Goal: Task Accomplishment & Management: Use online tool/utility

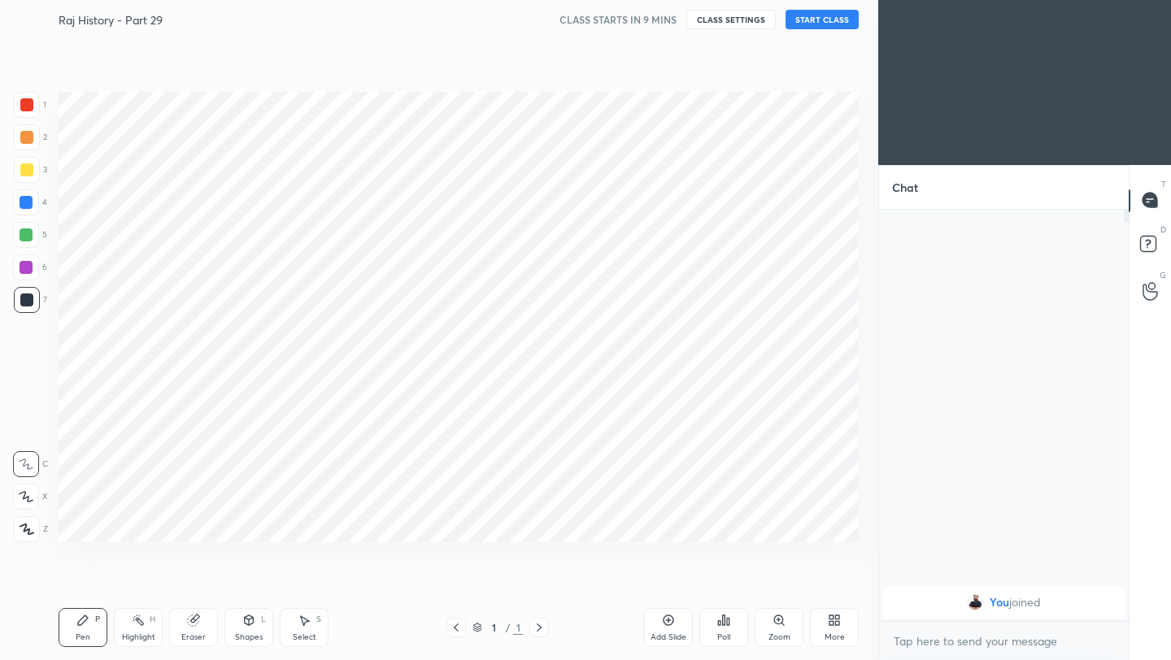
scroll to position [80742, 80486]
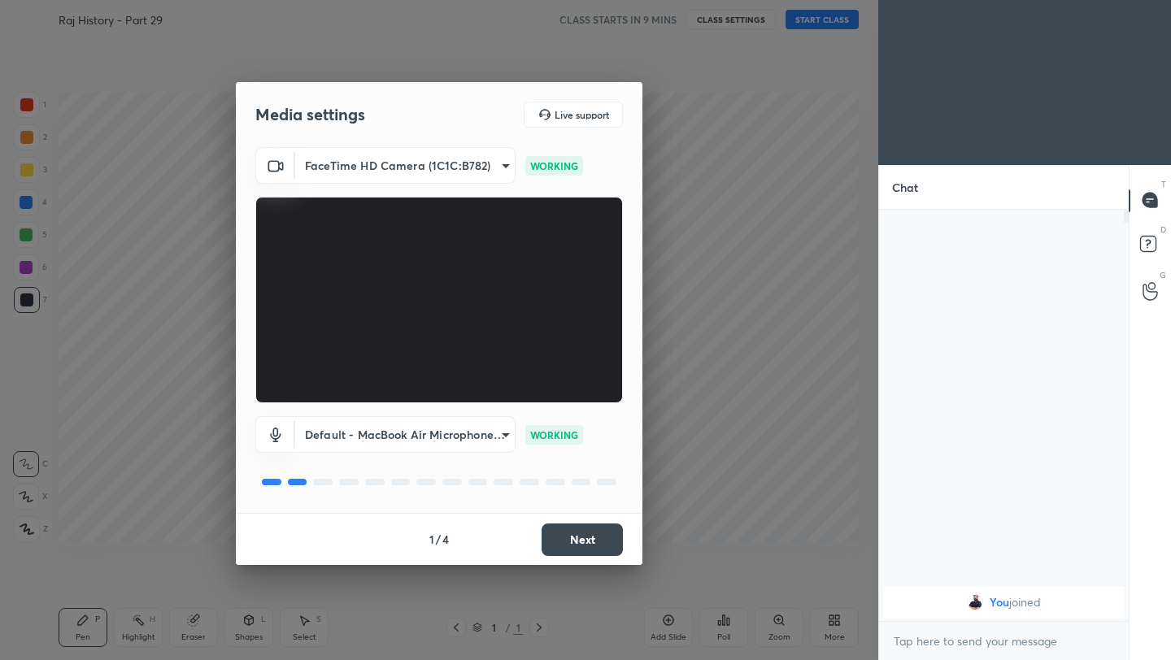
click at [583, 541] on button "Next" at bounding box center [581, 540] width 81 height 33
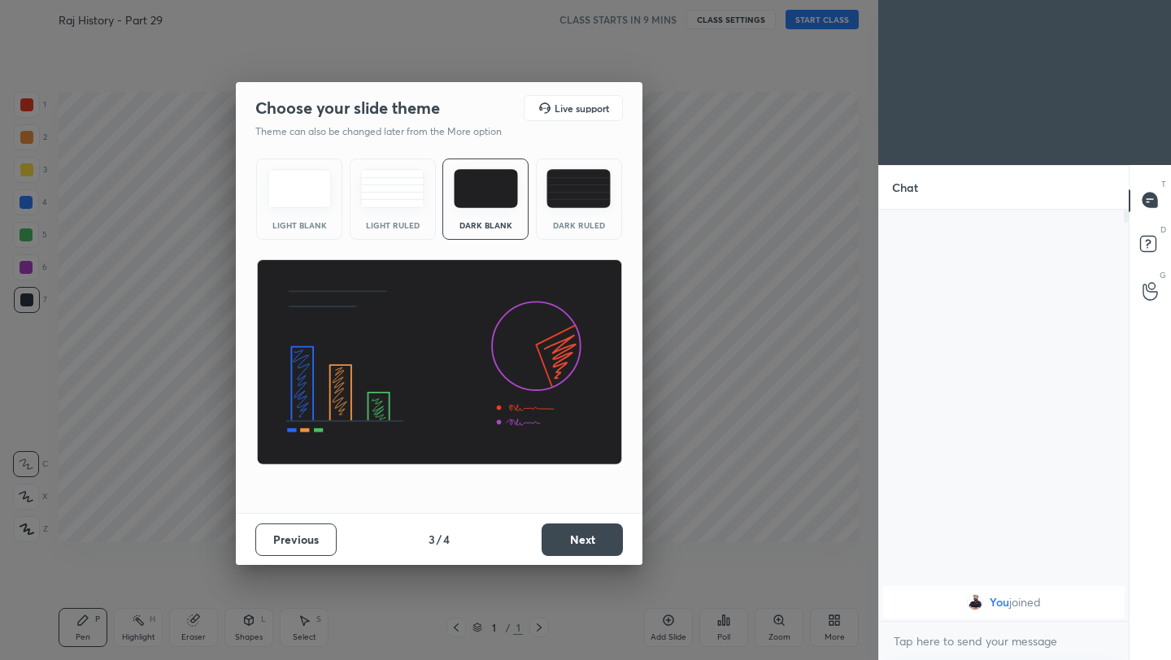
click at [583, 541] on button "Next" at bounding box center [581, 540] width 81 height 33
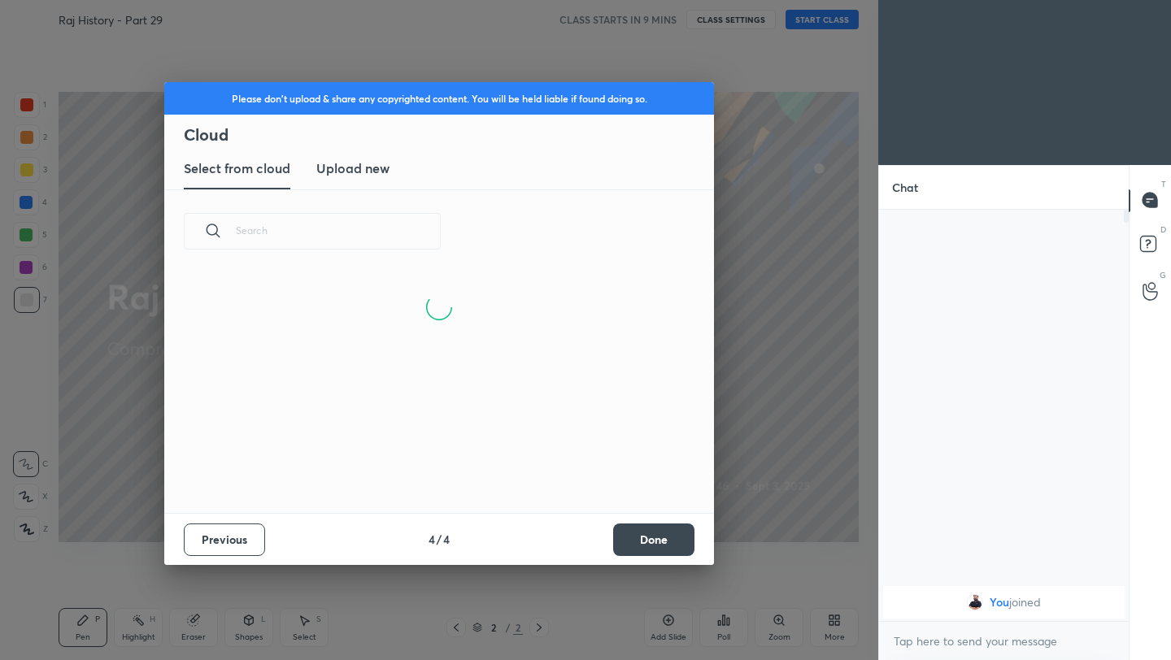
click at [671, 542] on button "Done" at bounding box center [653, 540] width 81 height 33
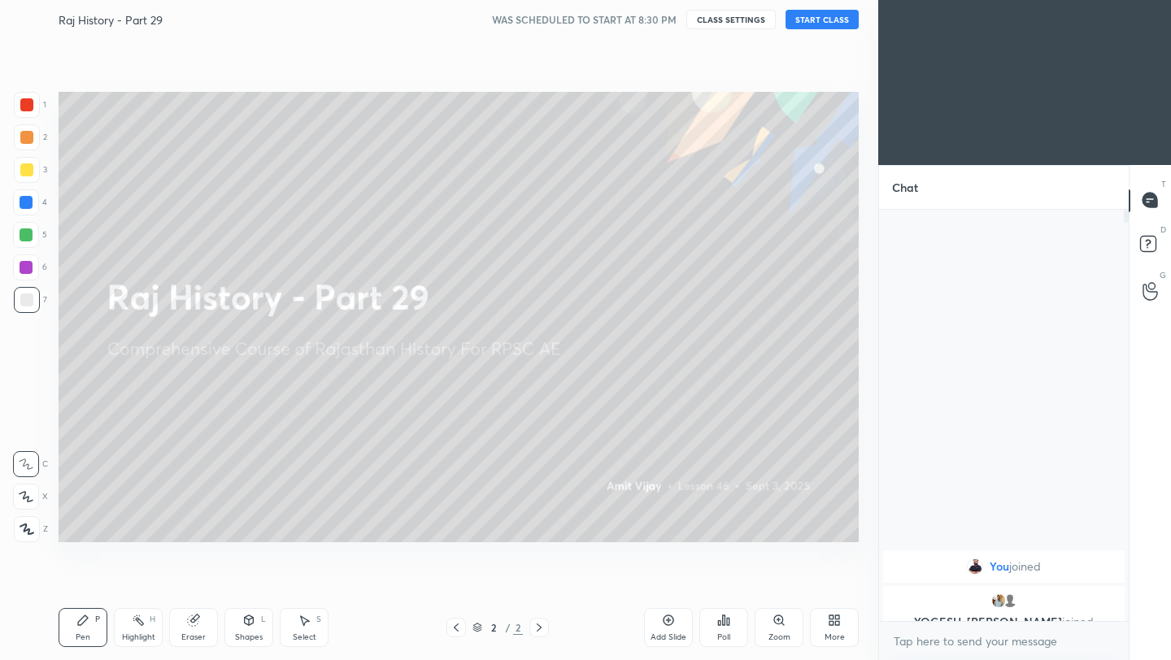
click at [824, 22] on button "START CLASS" at bounding box center [821, 20] width 73 height 20
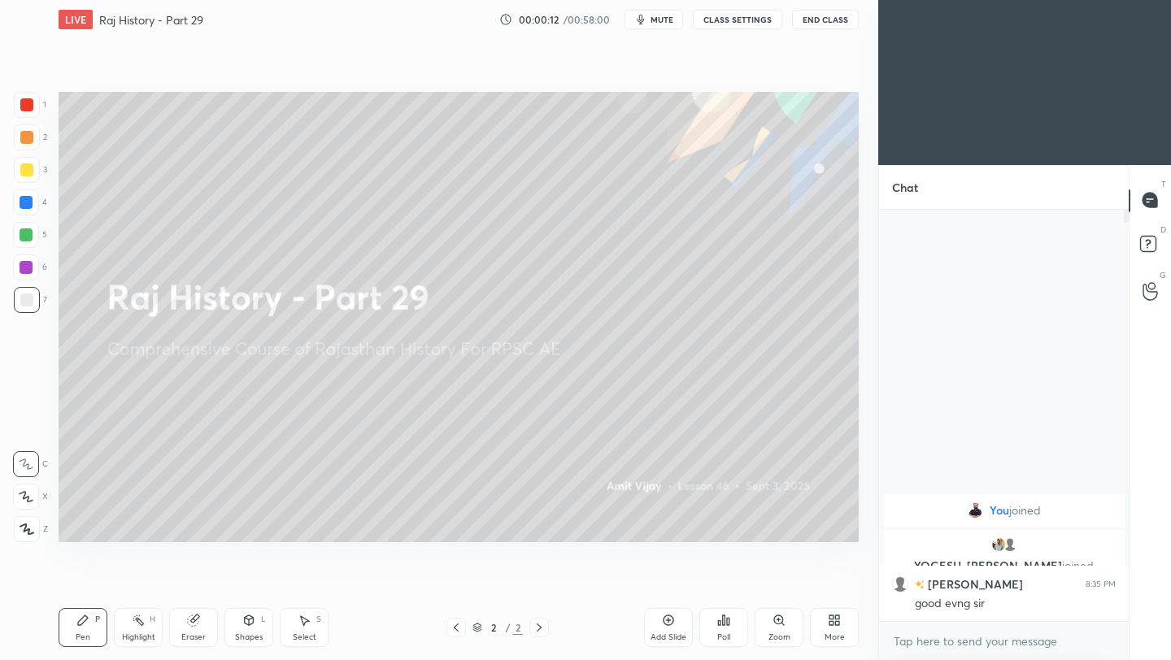
click at [24, 527] on icon at bounding box center [27, 529] width 15 height 11
click at [835, 21] on button "End Class" at bounding box center [825, 20] width 67 height 20
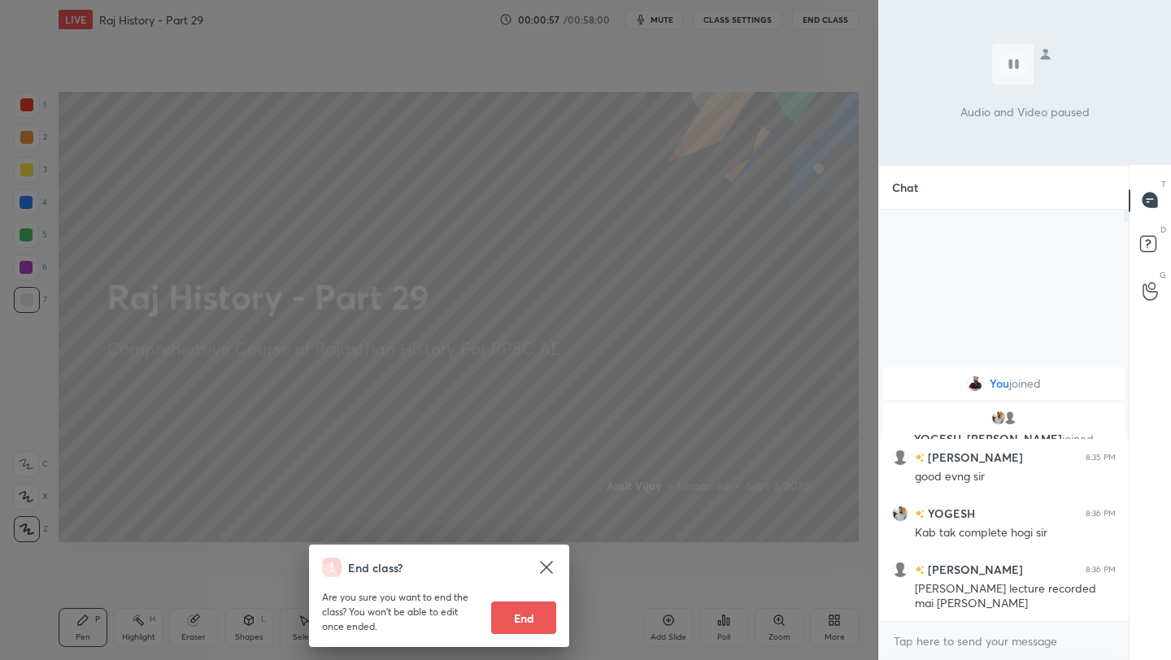
click at [635, 266] on div "End class? Are you sure you want to end the class? You won’t be able to edit on…" at bounding box center [439, 330] width 878 height 660
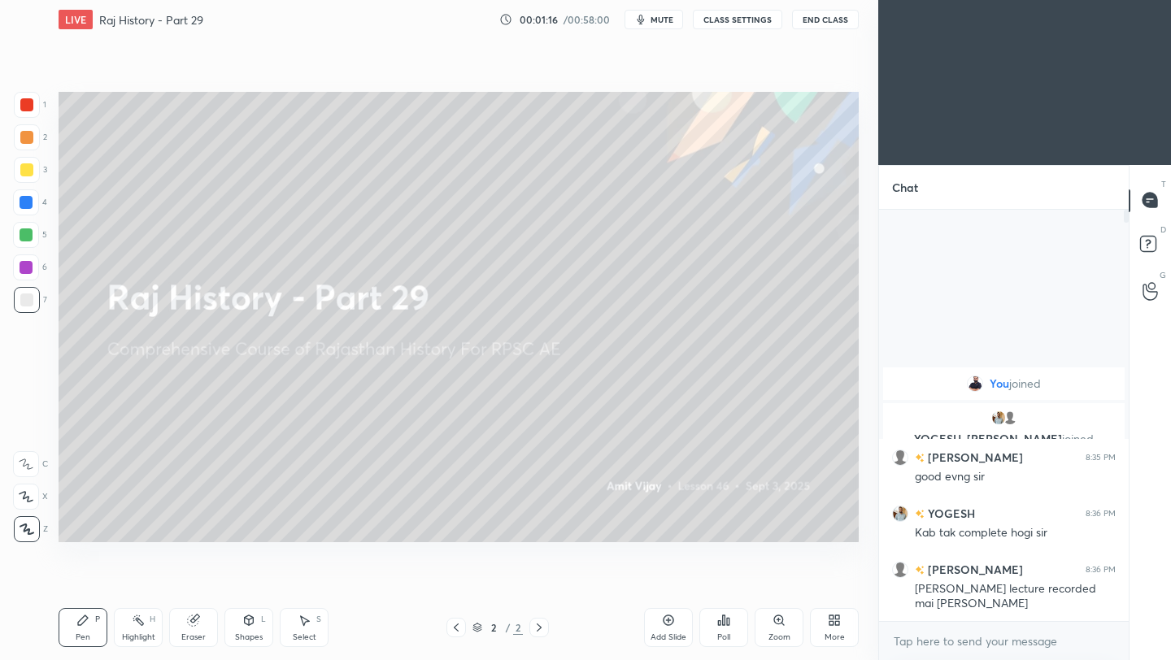
click at [666, 620] on icon at bounding box center [668, 620] width 5 height 5
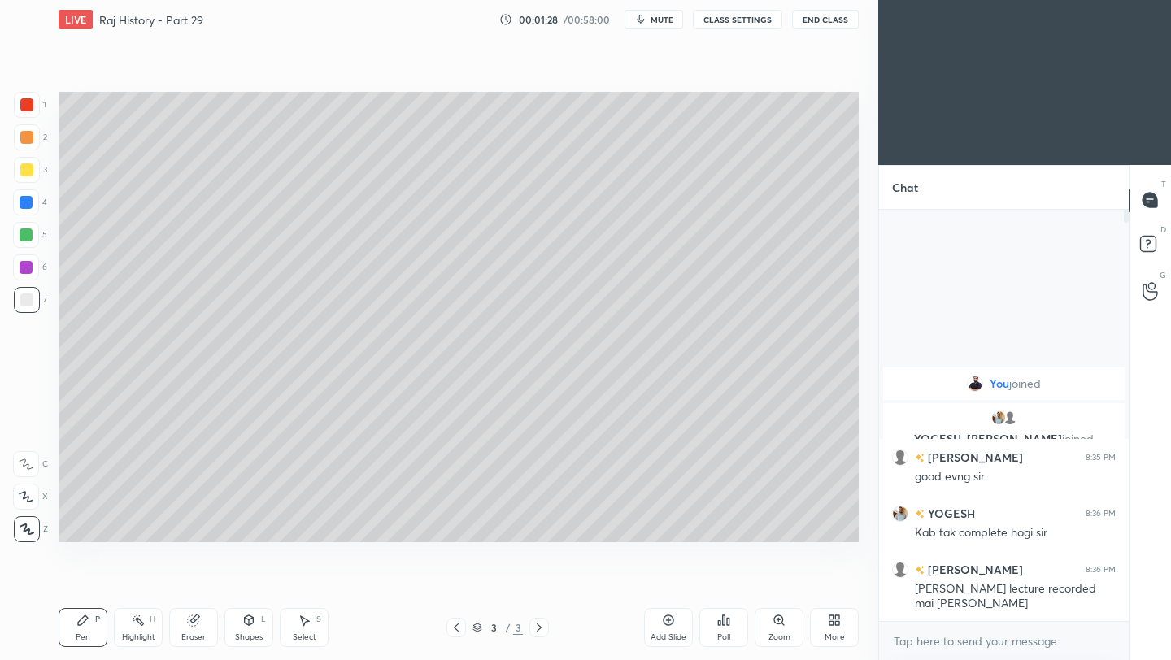
click at [27, 171] on div at bounding box center [26, 169] width 13 height 13
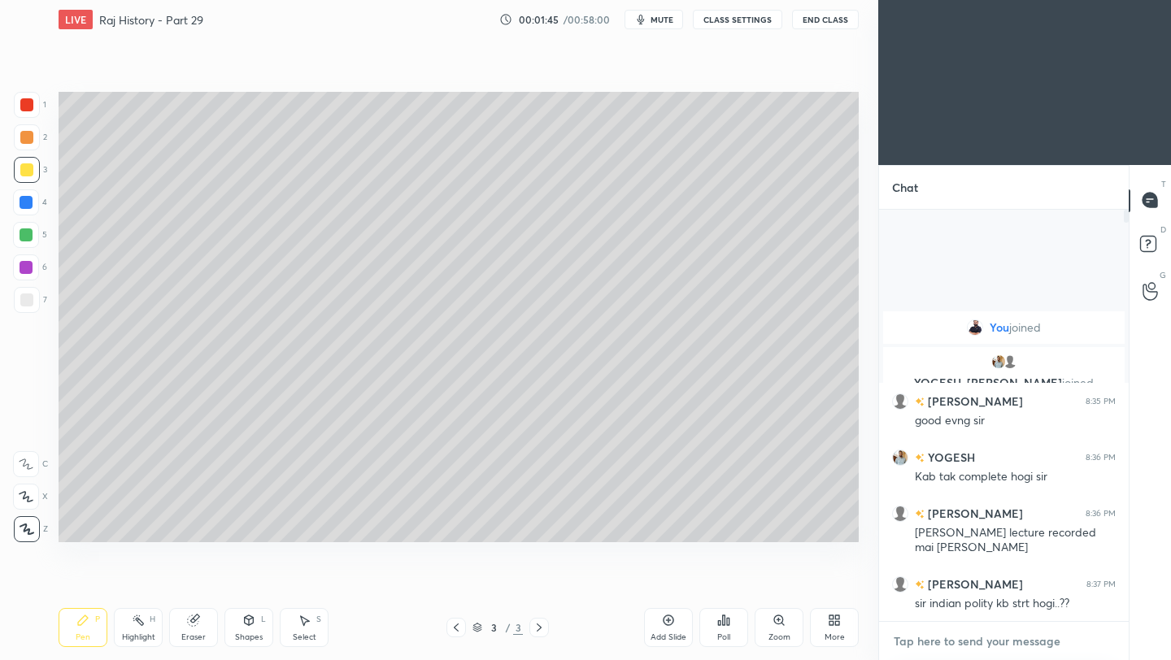
type textarea "x"
click at [954, 648] on textarea at bounding box center [1004, 641] width 224 height 26
paste textarea "[URL][DOMAIN_NAME]"
type textarea "[URL][DOMAIN_NAME]"
type textarea "x"
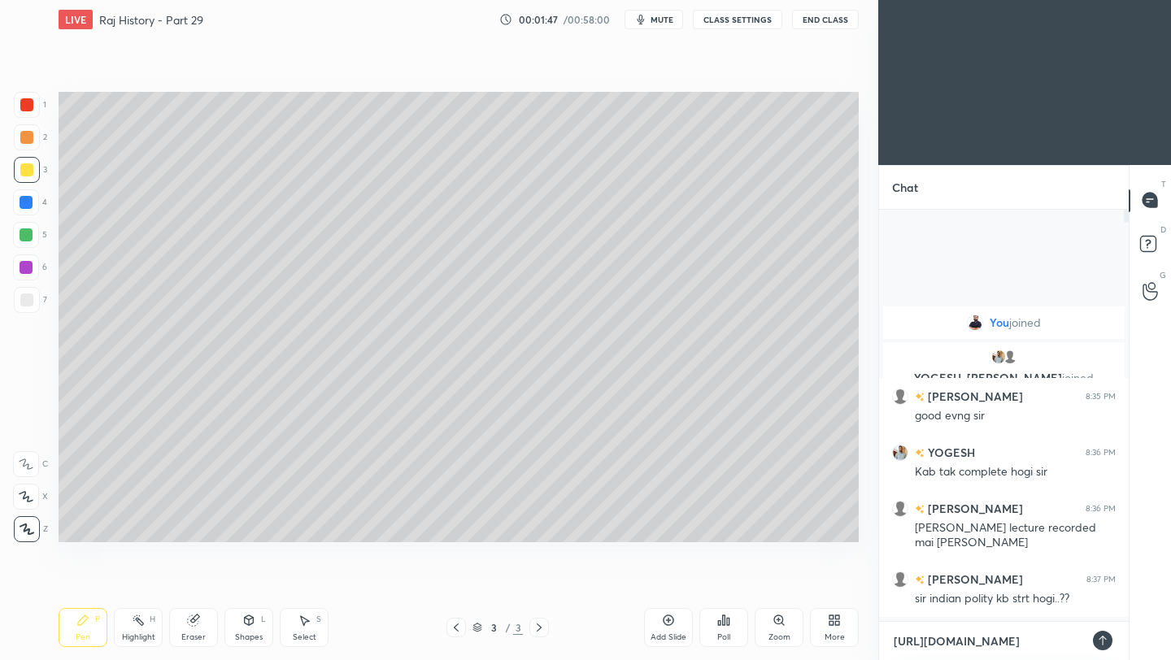
scroll to position [271, 245]
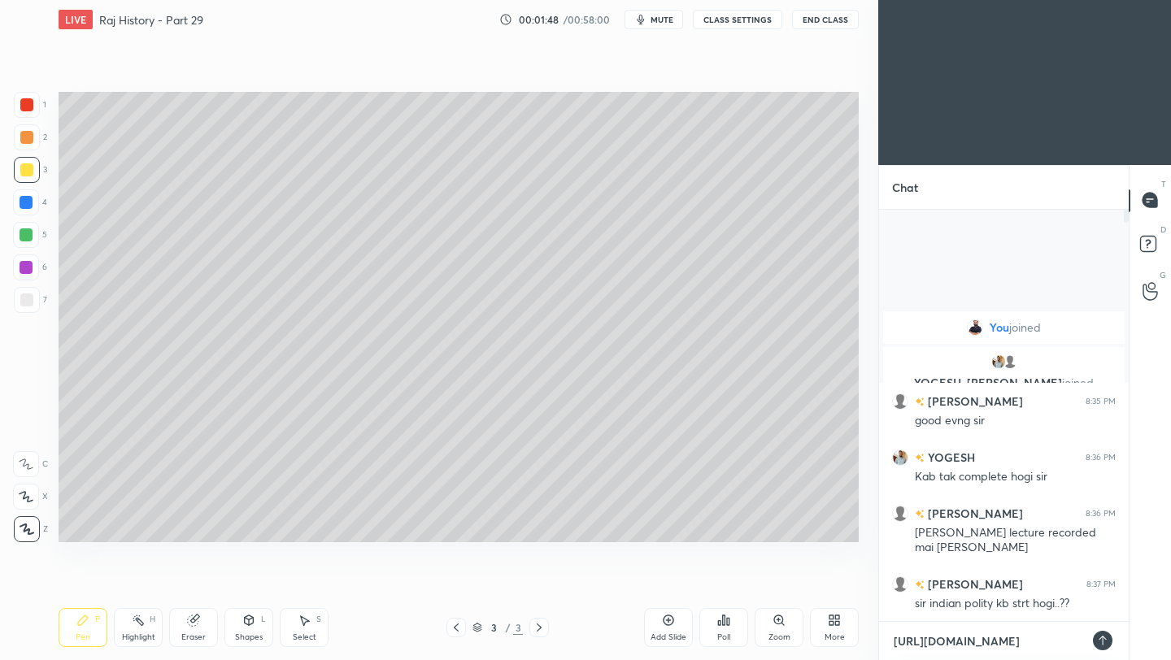
type textarea "[URL][DOMAIN_NAME]"
type textarea "x"
click at [1106, 646] on icon at bounding box center [1102, 640] width 13 height 13
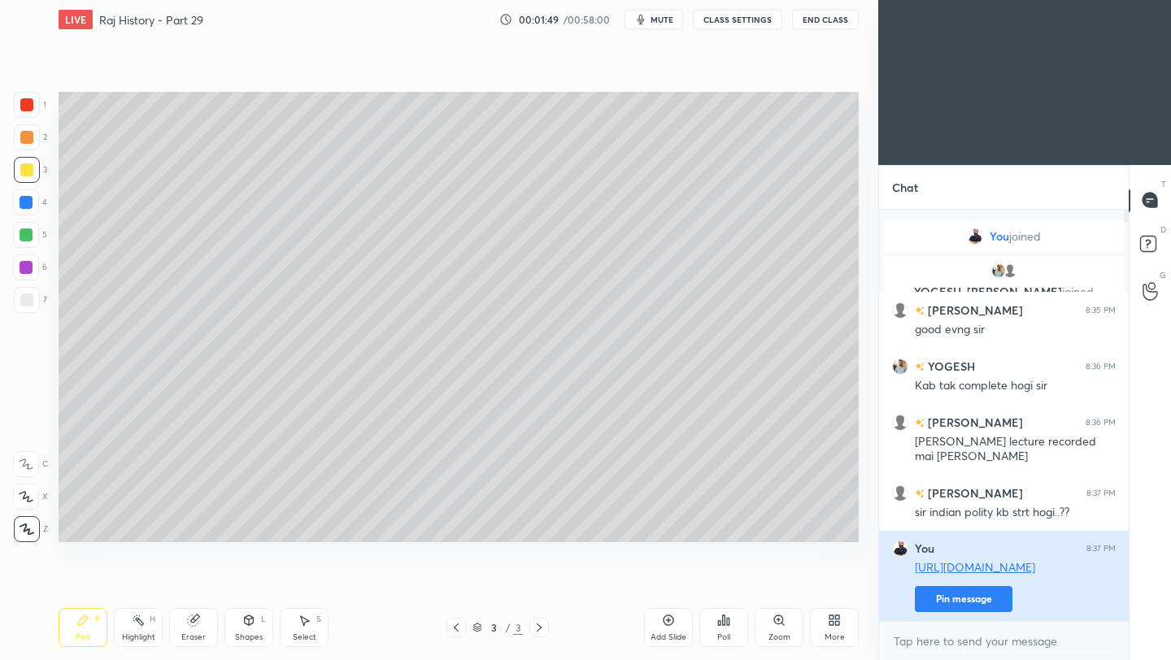
click at [969, 599] on button "Pin message" at bounding box center [964, 599] width 98 height 26
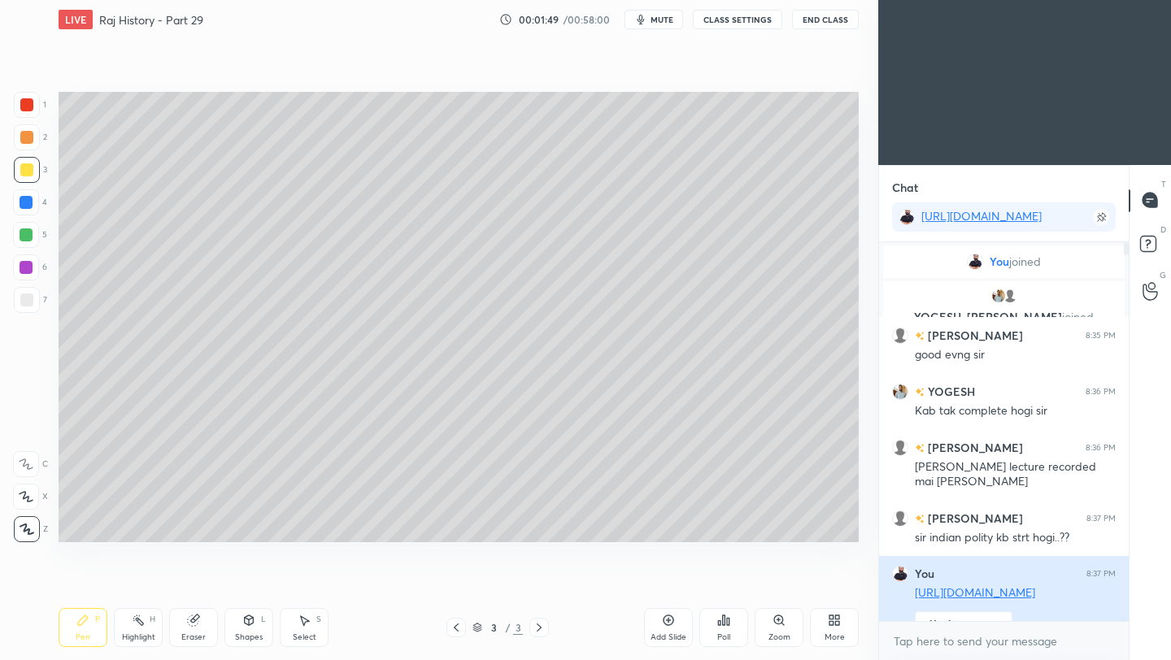
scroll to position [238, 245]
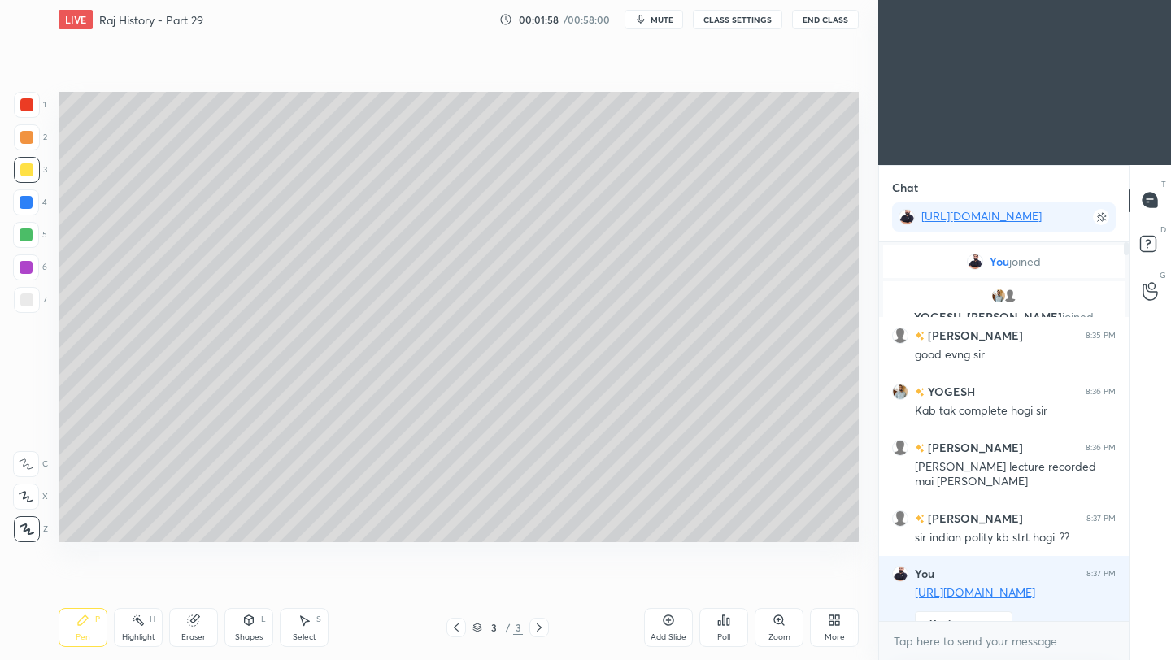
click at [29, 299] on div at bounding box center [26, 299] width 13 height 13
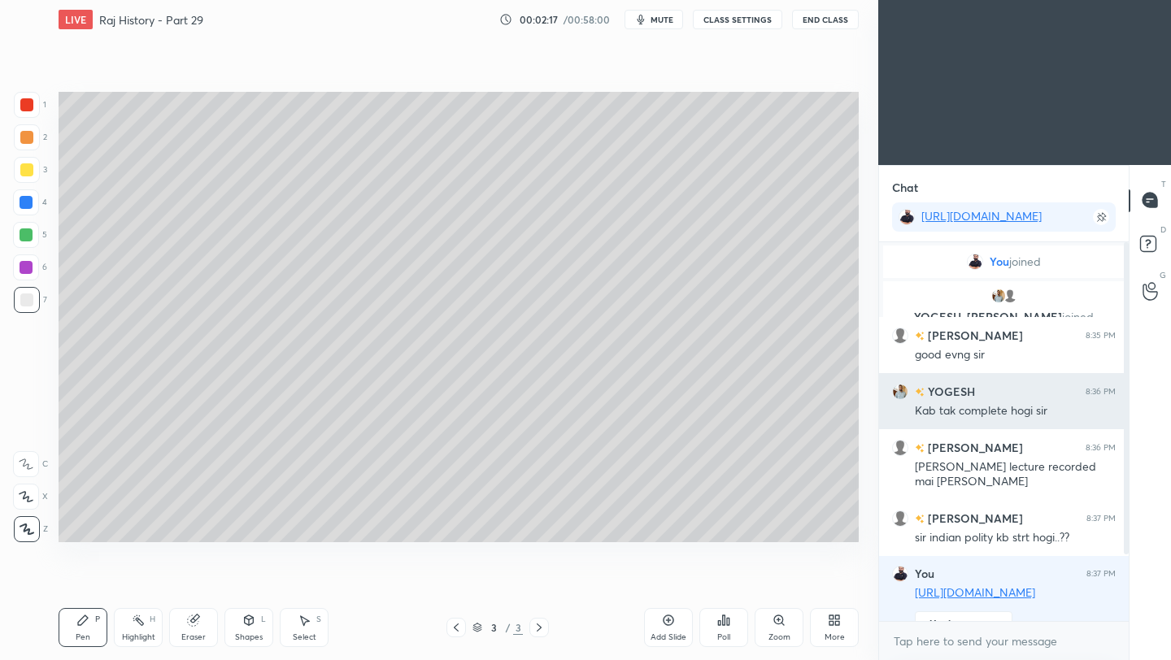
scroll to position [98, 0]
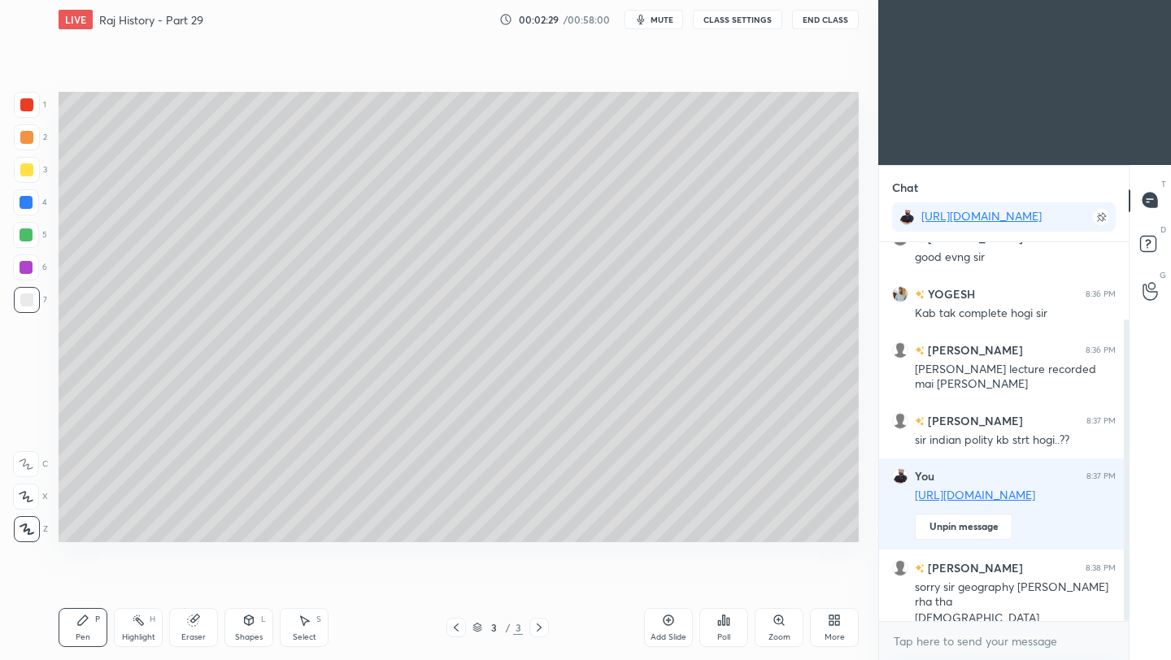
drag, startPoint x: 24, startPoint y: 171, endPoint x: 55, endPoint y: 172, distance: 30.9
click at [28, 171] on div at bounding box center [26, 169] width 13 height 13
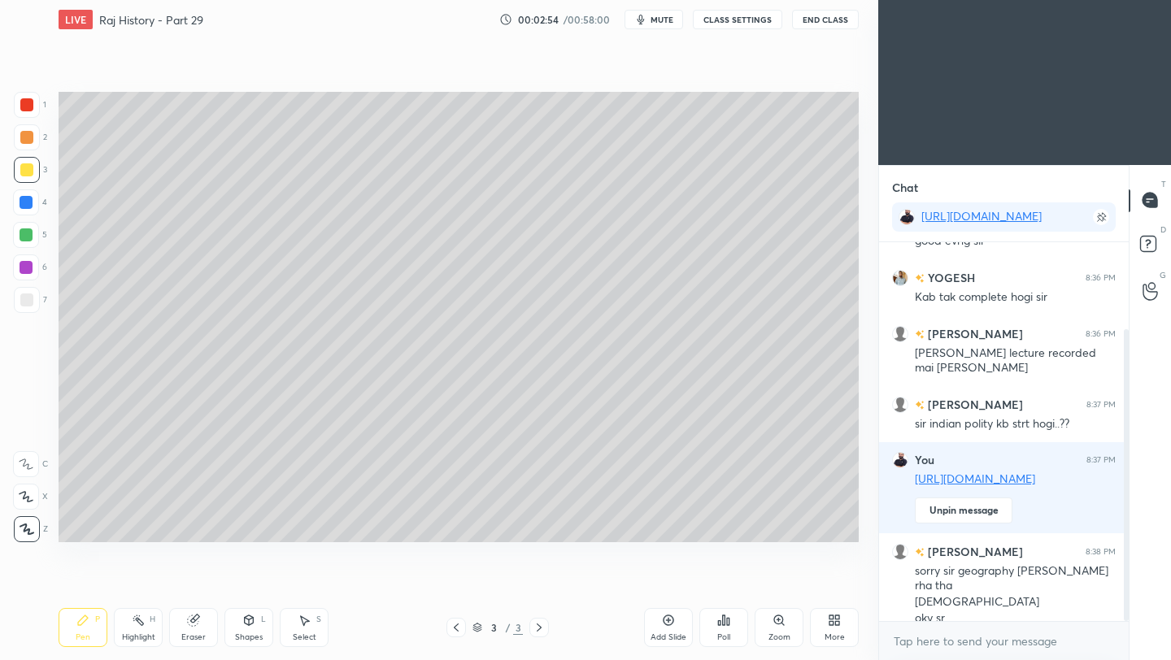
scroll to position [145, 0]
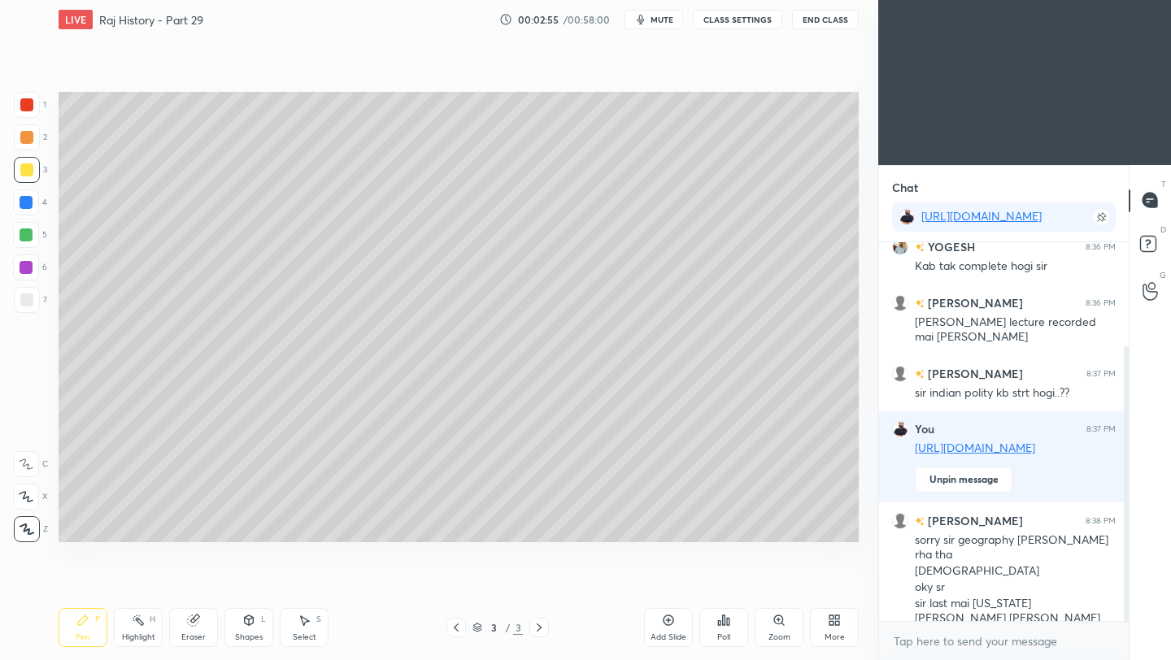
click at [834, 20] on button "End Class" at bounding box center [825, 20] width 67 height 20
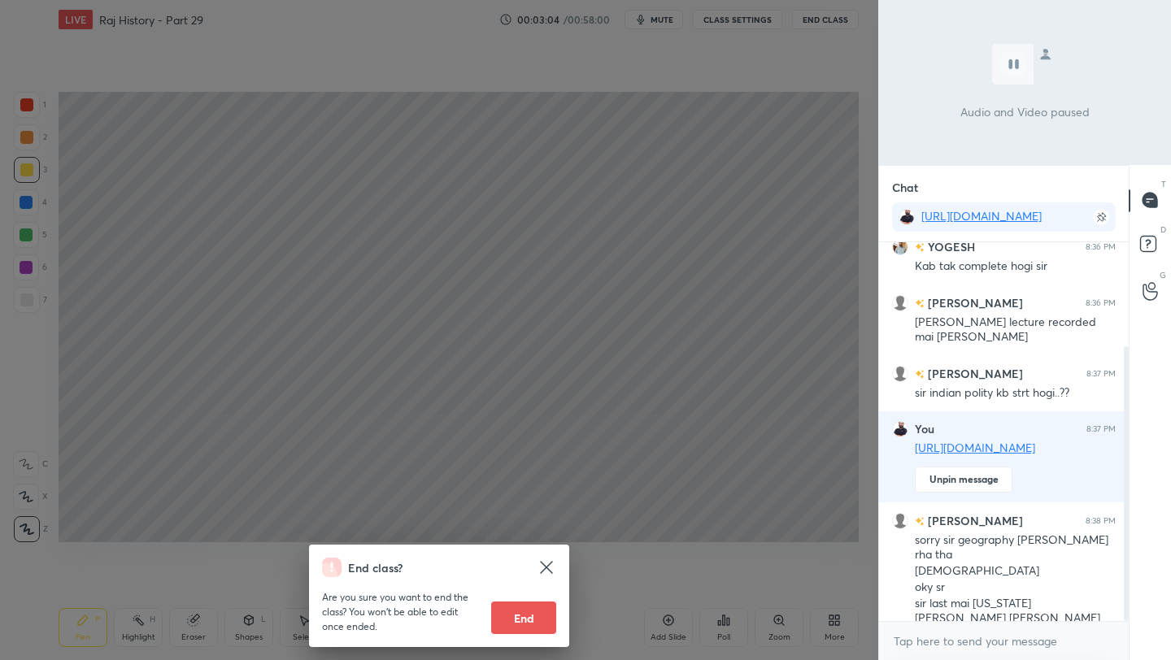
scroll to position [201, 0]
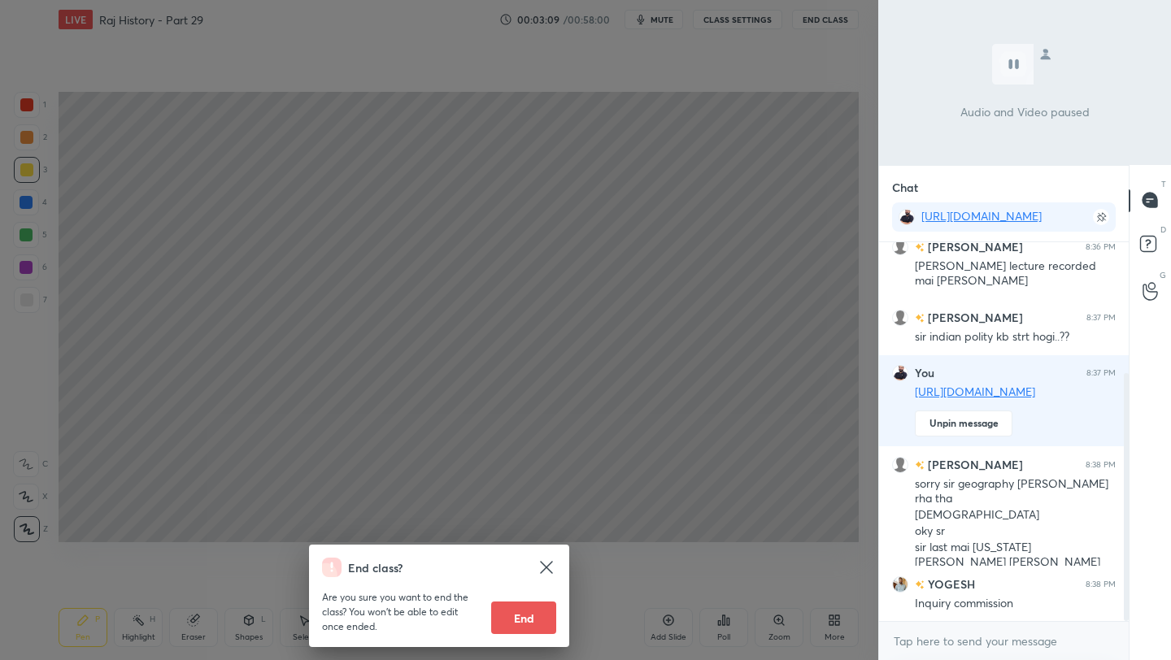
click at [483, 389] on div "End class? Are you sure you want to end the class? You won’t be able to edit on…" at bounding box center [439, 330] width 878 height 660
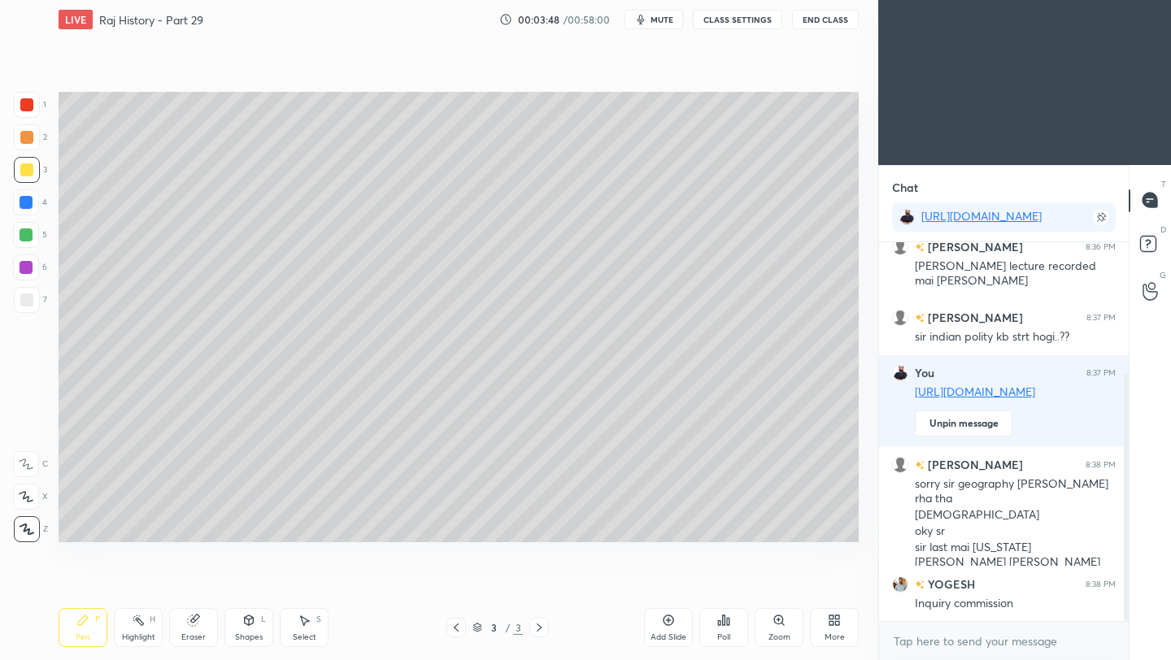
drag, startPoint x: 29, startPoint y: 304, endPoint x: 54, endPoint y: 341, distance: 44.4
click at [29, 306] on div at bounding box center [27, 300] width 26 height 26
click at [660, 623] on div "Add Slide" at bounding box center [668, 627] width 49 height 39
click at [676, 634] on div "Add Slide" at bounding box center [668, 637] width 36 height 8
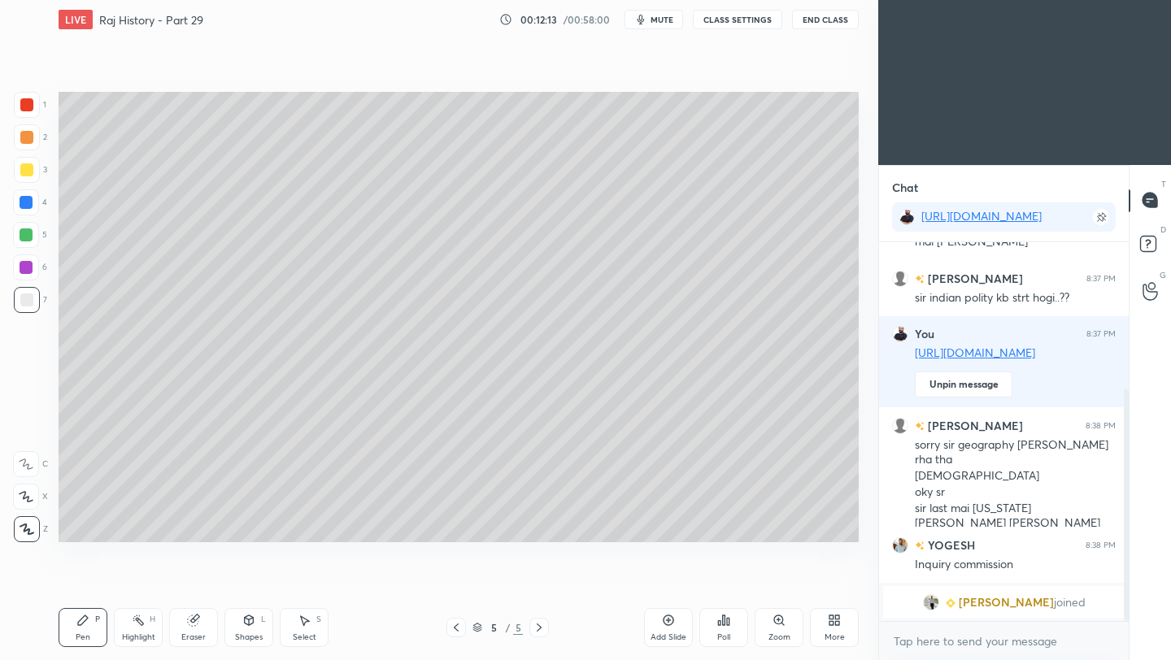
click at [831, 25] on button "End Class" at bounding box center [825, 20] width 67 height 20
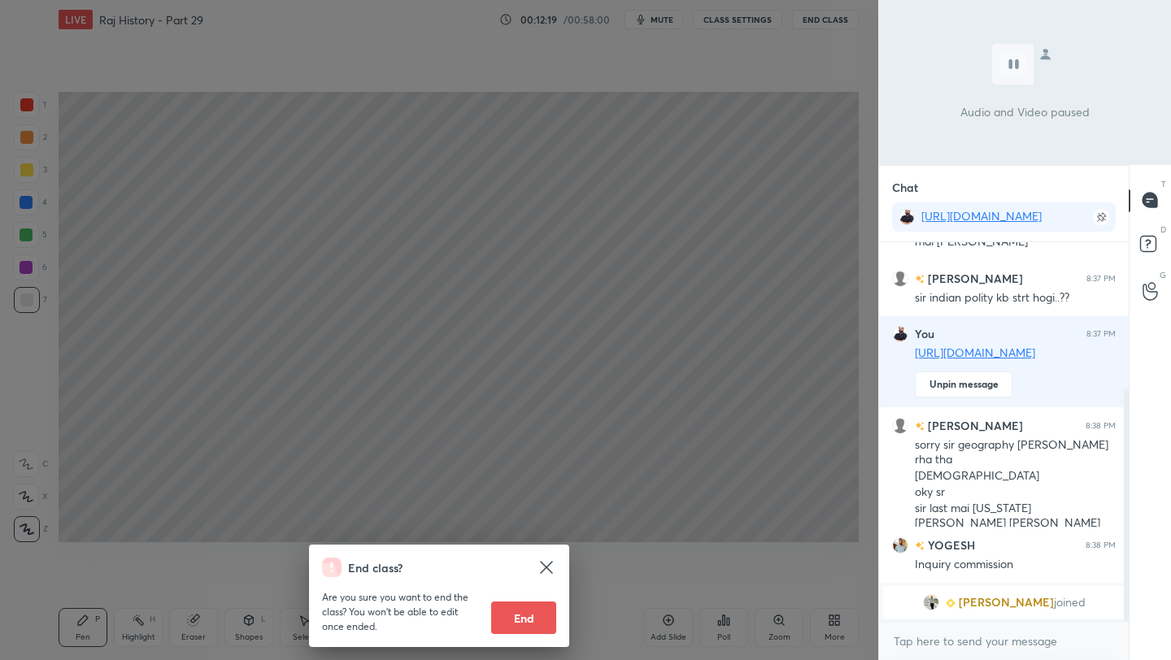
click at [754, 188] on div "End class? Are you sure you want to end the class? You won’t be able to edit on…" at bounding box center [439, 330] width 878 height 660
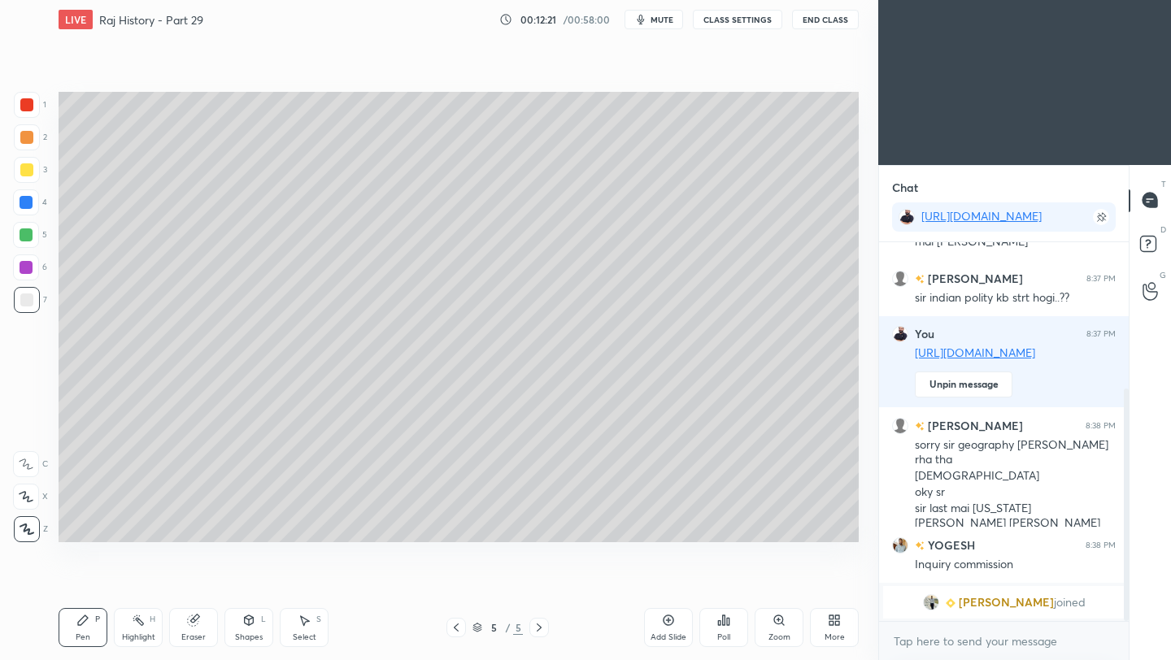
click at [663, 624] on icon at bounding box center [668, 620] width 13 height 13
click at [825, 16] on button "End Class" at bounding box center [825, 20] width 67 height 20
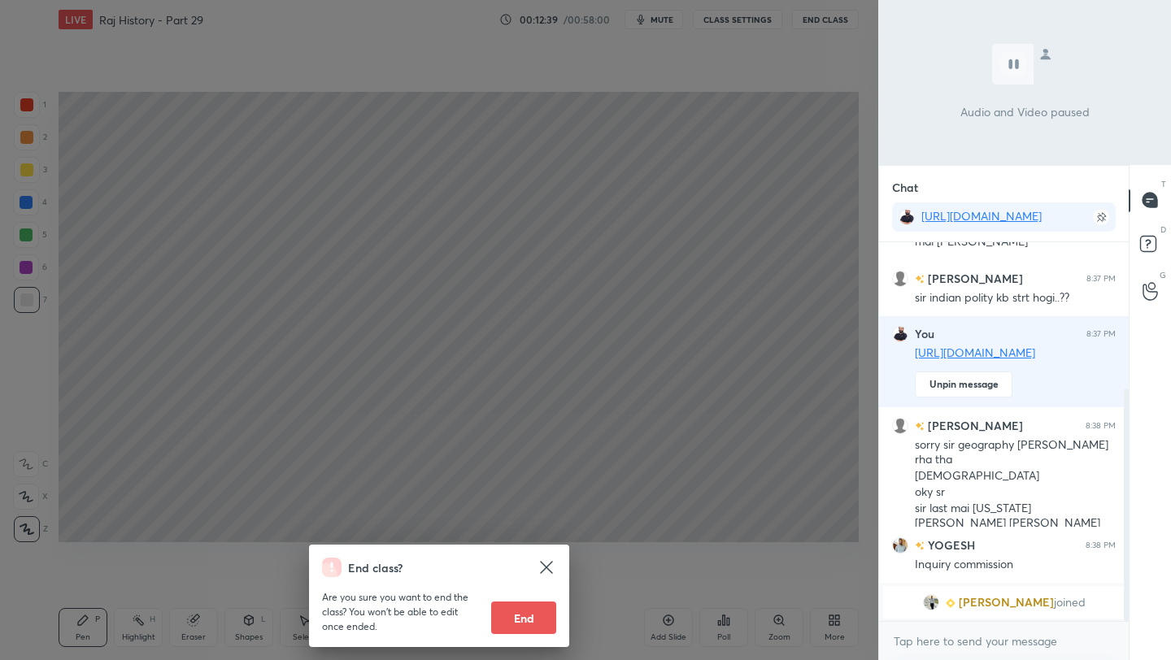
click at [692, 198] on div "End class? Are you sure you want to end the class? You won’t be able to edit on…" at bounding box center [439, 330] width 878 height 660
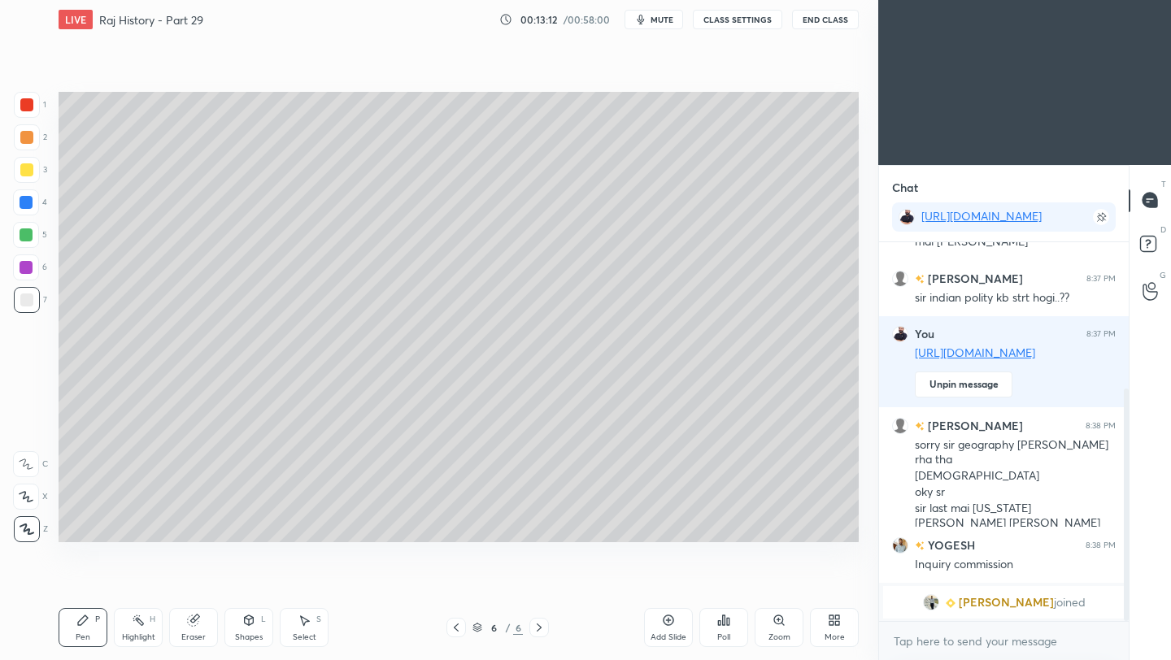
click at [840, 24] on button "End Class" at bounding box center [825, 20] width 67 height 20
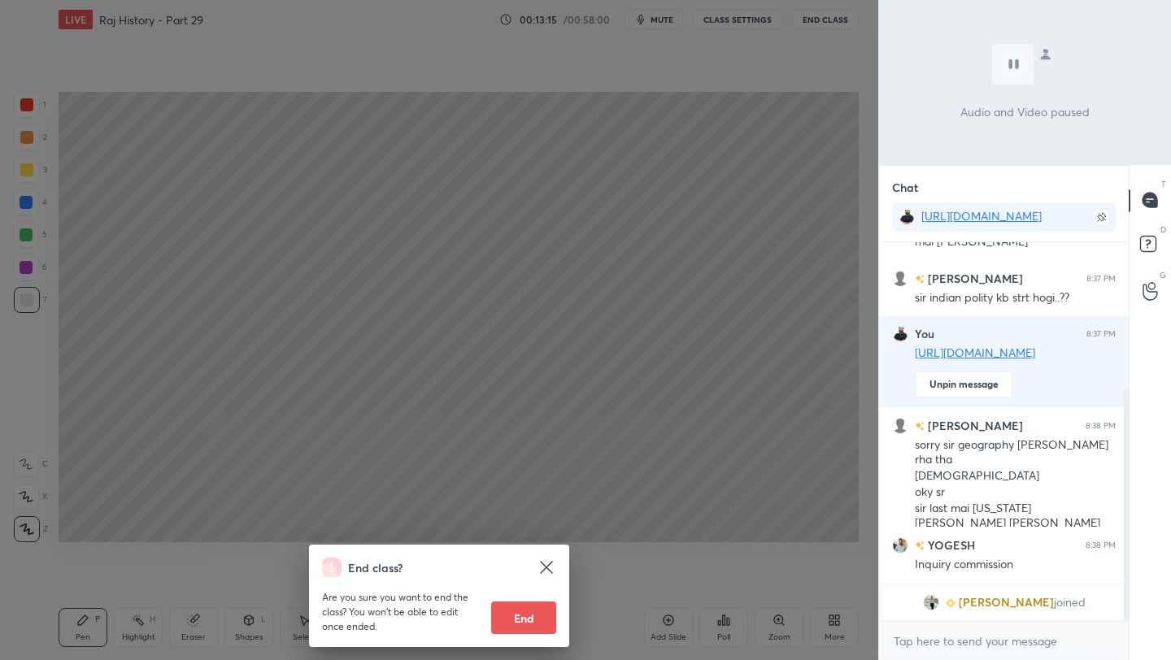
click at [734, 285] on div "End class? Are you sure you want to end the class? You won’t be able to edit on…" at bounding box center [439, 330] width 878 height 660
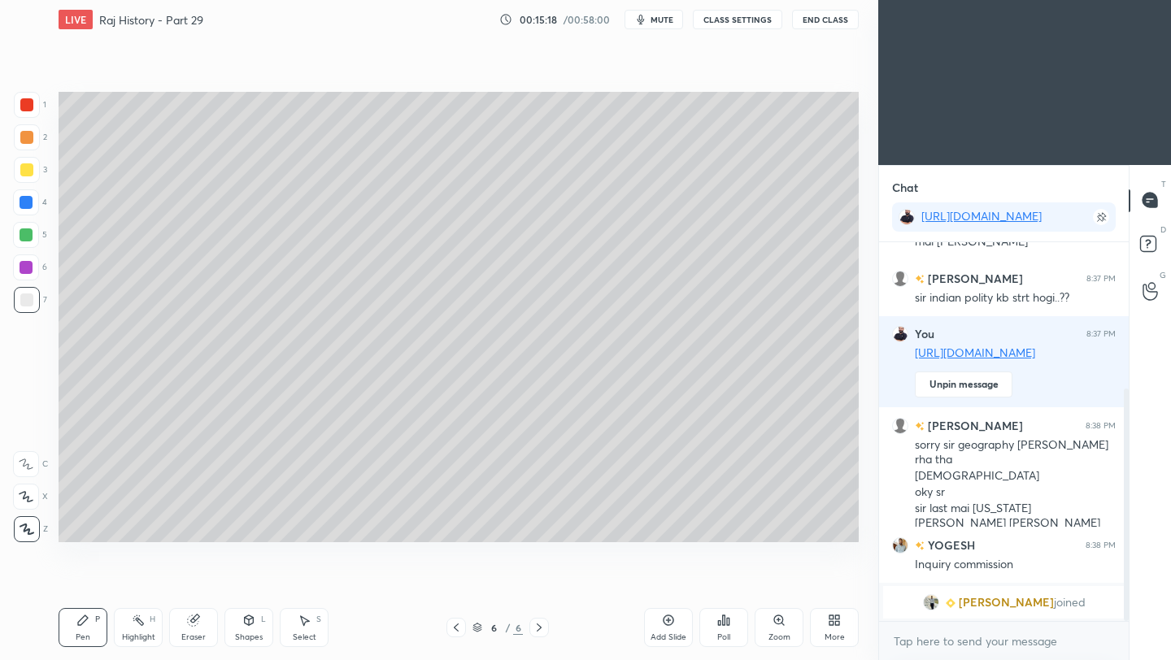
click at [673, 627] on div "Add Slide" at bounding box center [668, 627] width 49 height 39
click at [824, 22] on button "End Class" at bounding box center [825, 20] width 67 height 20
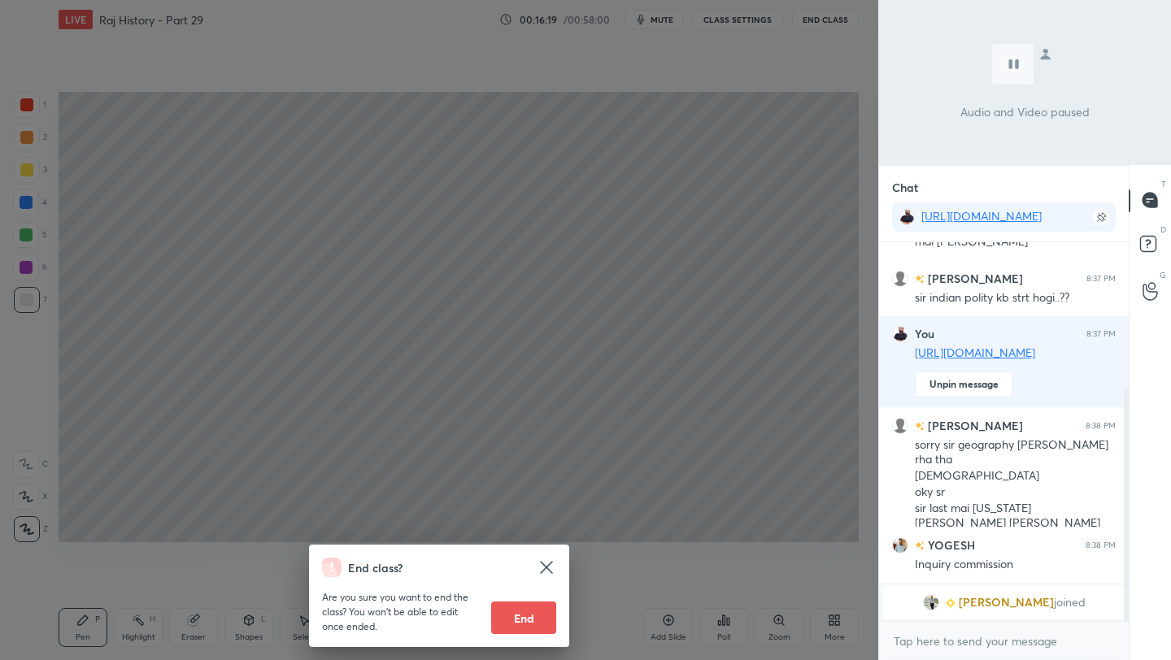
click at [695, 202] on div "End class? Are you sure you want to end the class? You won’t be able to edit on…" at bounding box center [439, 330] width 878 height 660
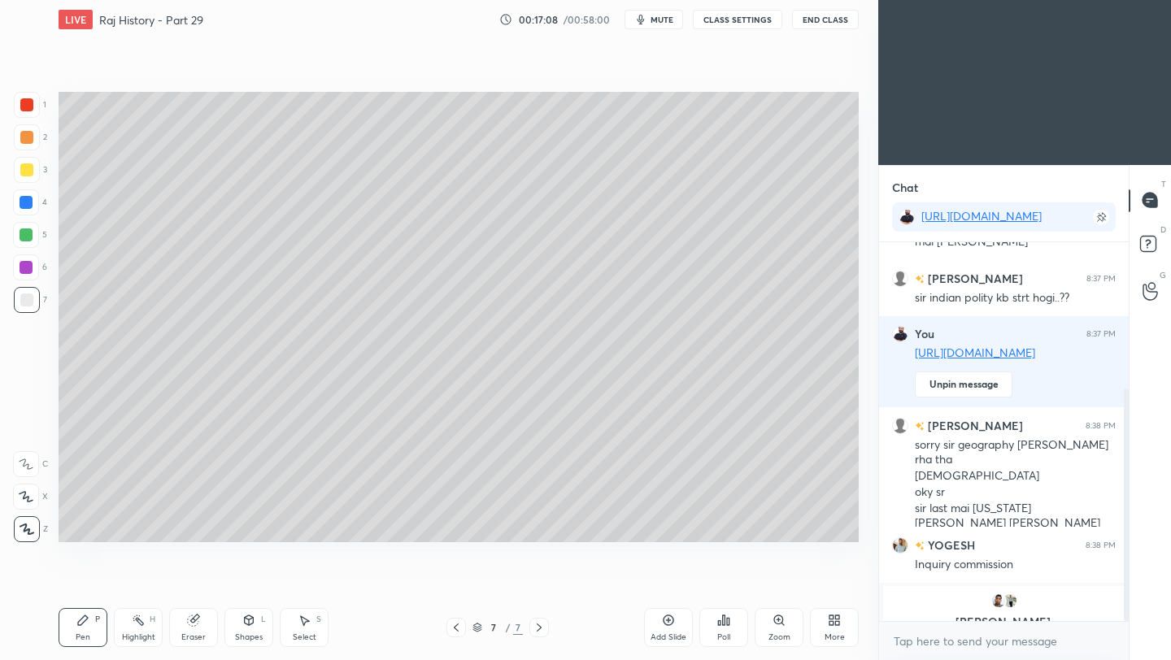
scroll to position [260, 0]
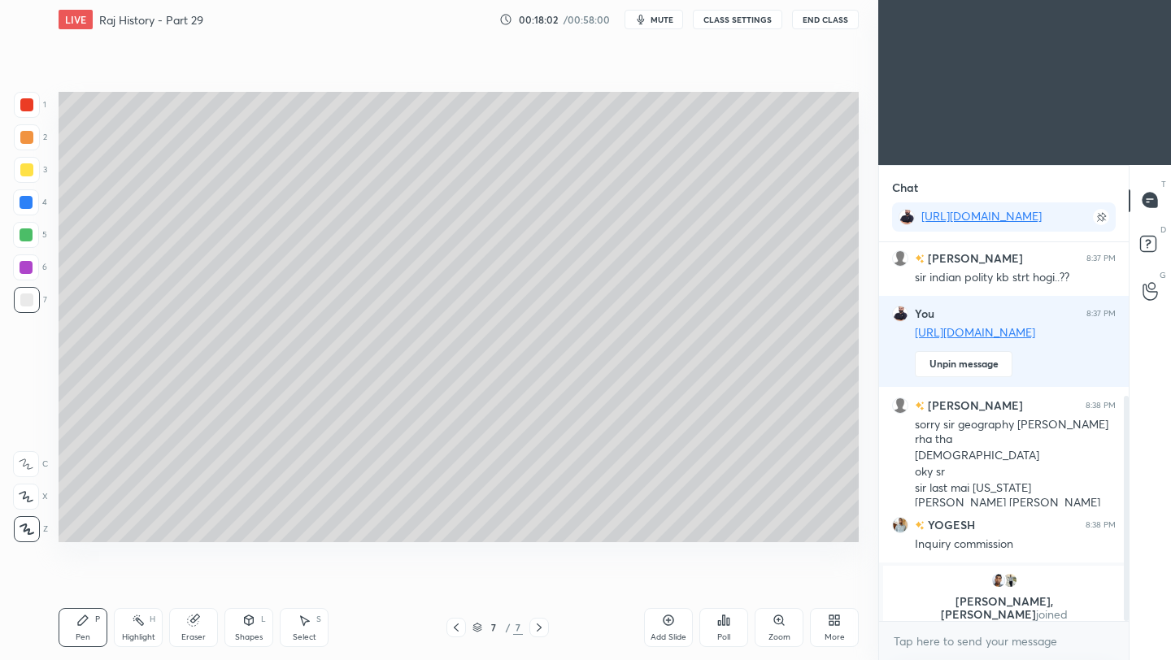
click at [673, 633] on div "Add Slide" at bounding box center [668, 637] width 36 height 8
click at [669, 624] on icon at bounding box center [668, 620] width 13 height 13
click at [836, 25] on button "End Class" at bounding box center [825, 20] width 67 height 20
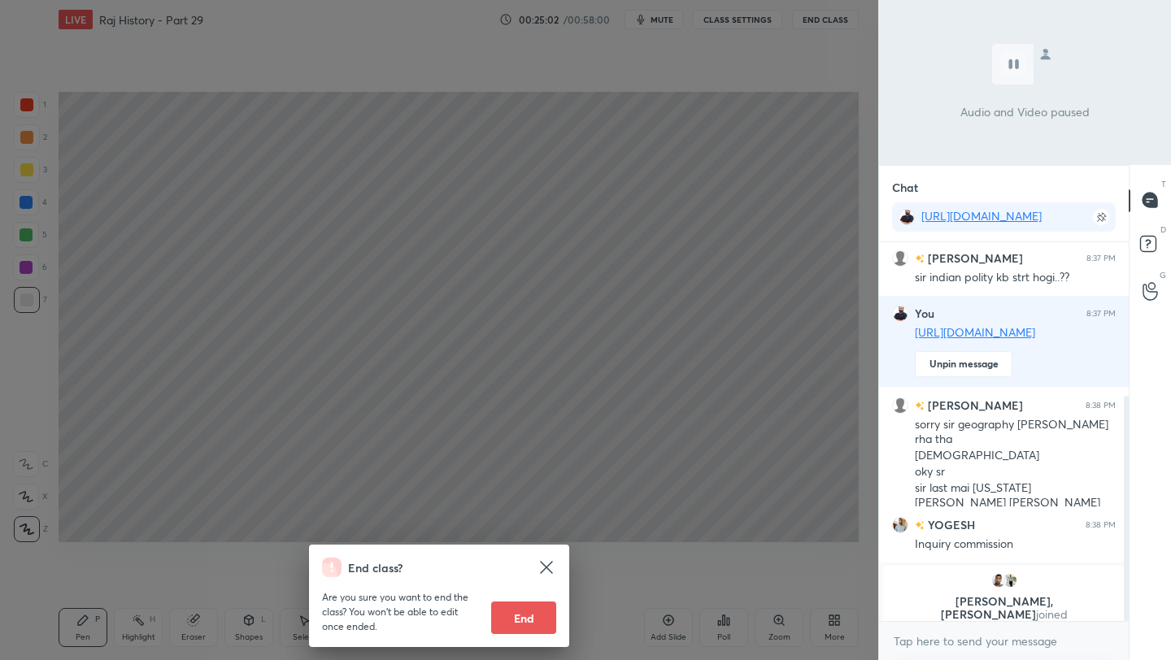
click at [710, 385] on div "End class? Are you sure you want to end the class? You won’t be able to edit on…" at bounding box center [439, 330] width 878 height 660
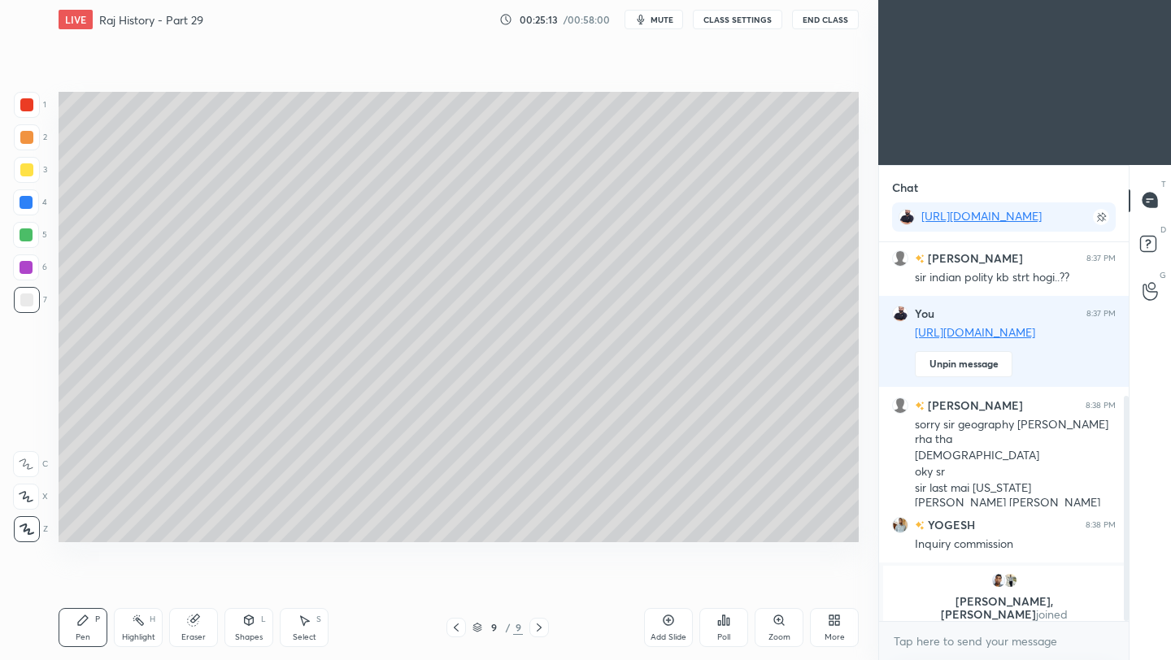
click at [830, 21] on button "End Class" at bounding box center [825, 20] width 67 height 20
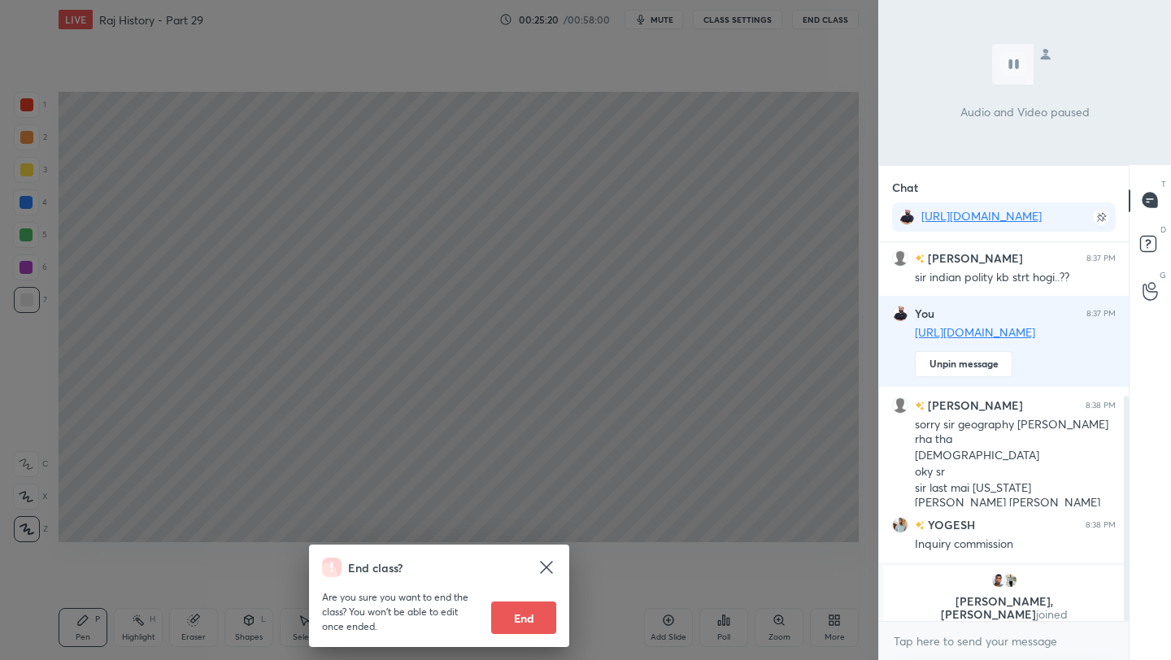
click at [703, 362] on div "End class? Are you sure you want to end the class? You won’t be able to edit on…" at bounding box center [439, 330] width 878 height 660
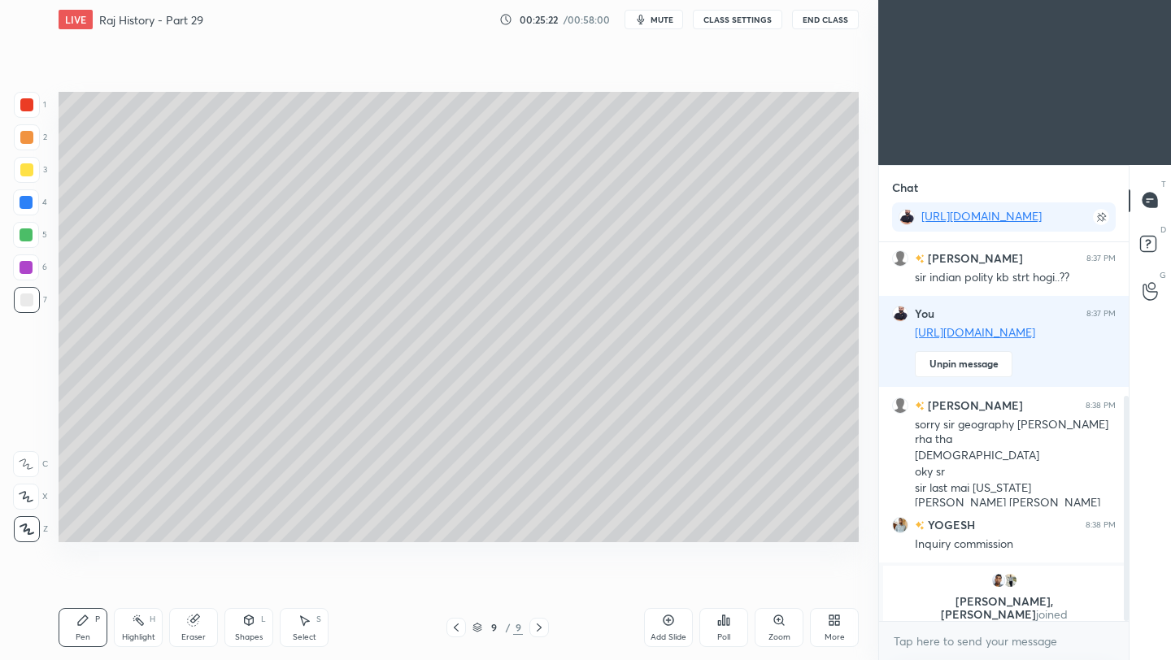
click at [673, 623] on div "Add Slide" at bounding box center [668, 627] width 49 height 39
click at [828, 22] on button "End Class" at bounding box center [825, 20] width 67 height 20
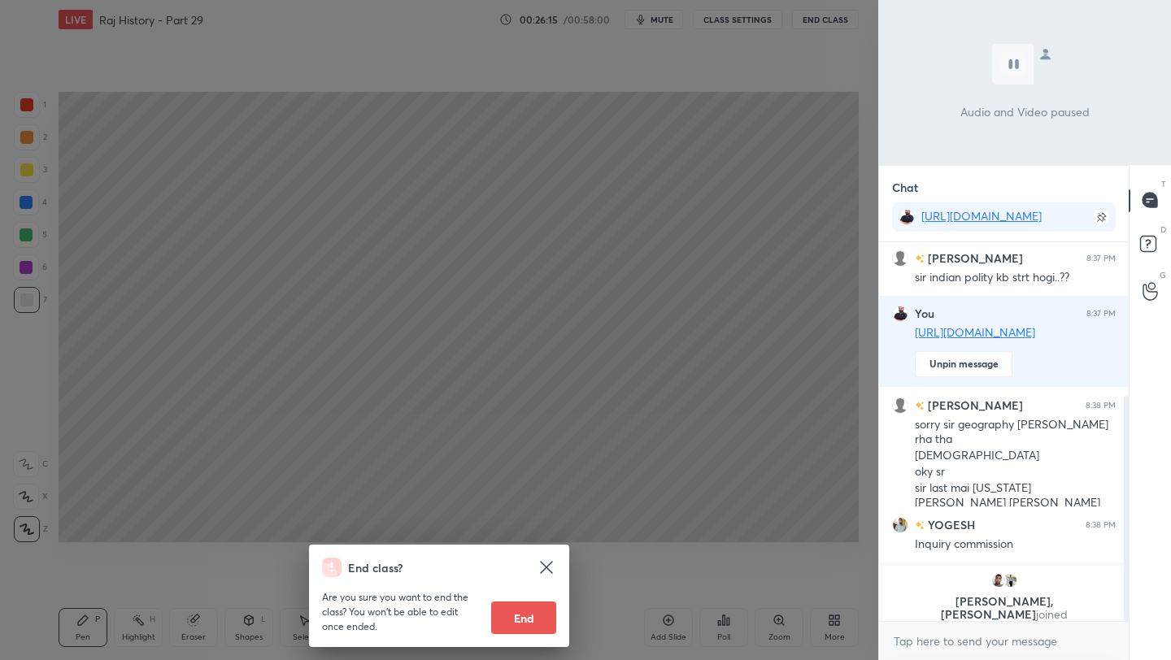
click at [518, 335] on div "End class? Are you sure you want to end the class? You won’t be able to edit on…" at bounding box center [439, 330] width 878 height 660
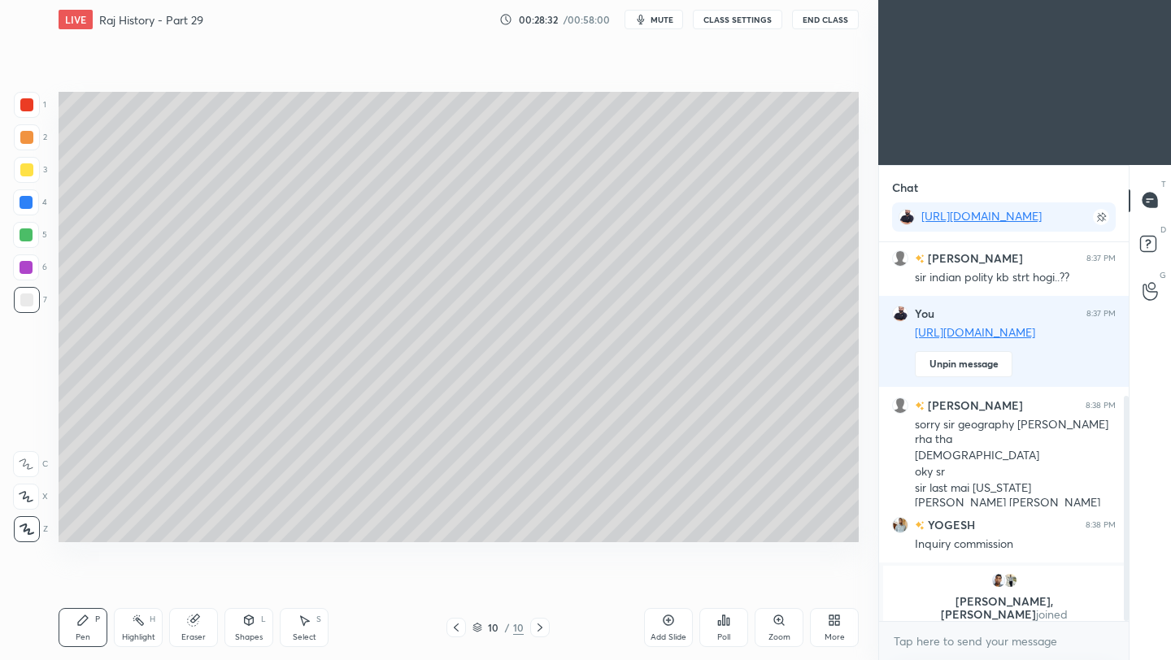
click at [674, 627] on div "Add Slide" at bounding box center [668, 627] width 49 height 39
click at [832, 24] on button "End Class" at bounding box center [825, 20] width 67 height 20
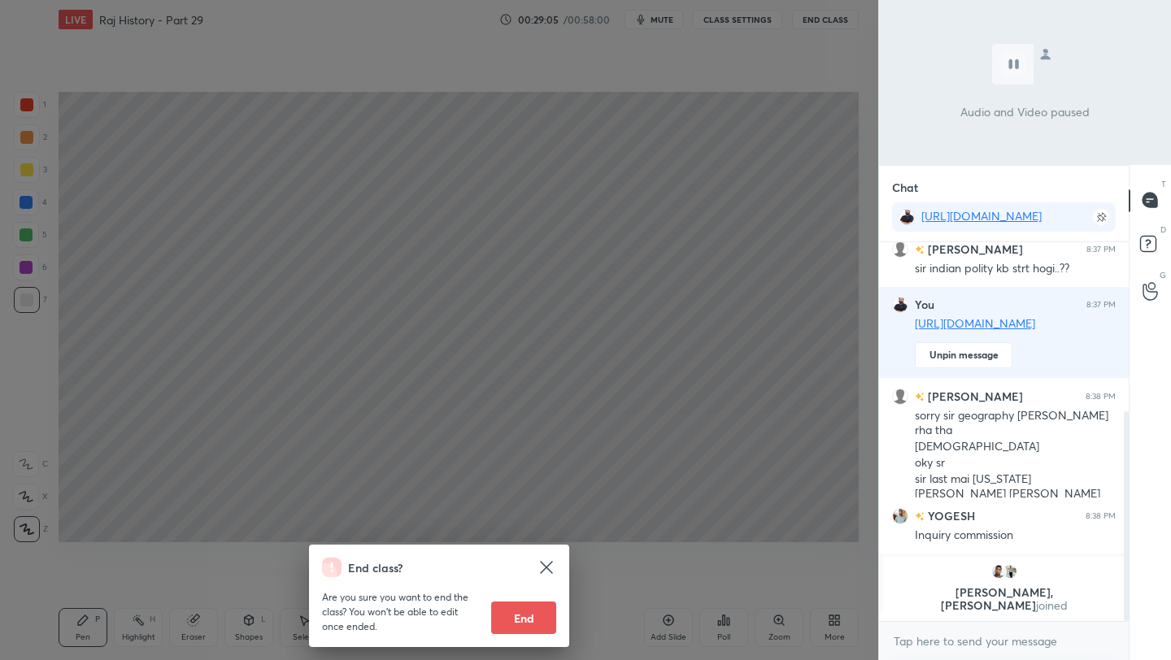
scroll to position [307, 0]
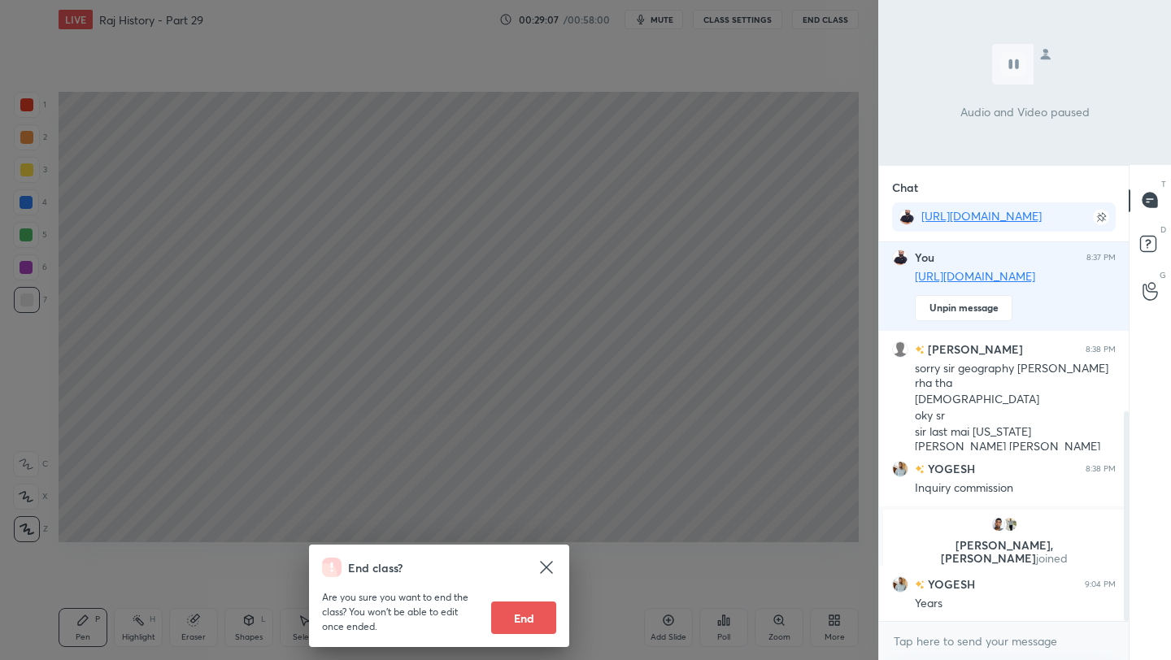
click at [721, 272] on div "End class? Are you sure you want to end the class? You won’t be able to edit on…" at bounding box center [439, 330] width 878 height 660
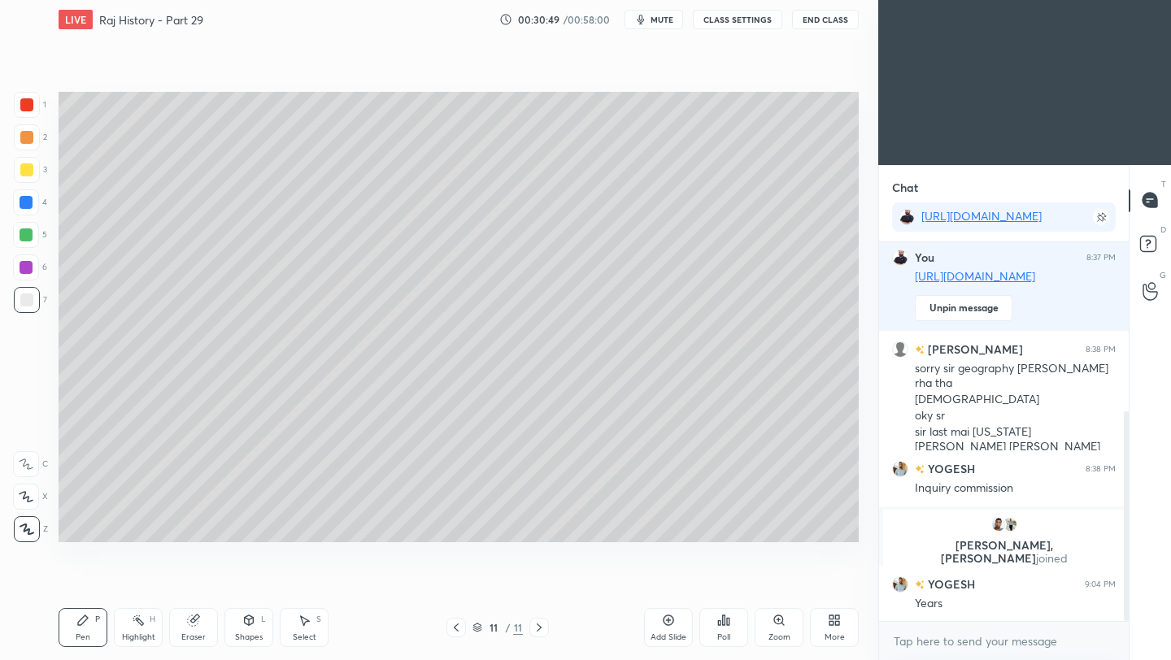
click at [825, 20] on button "End Class" at bounding box center [825, 20] width 67 height 20
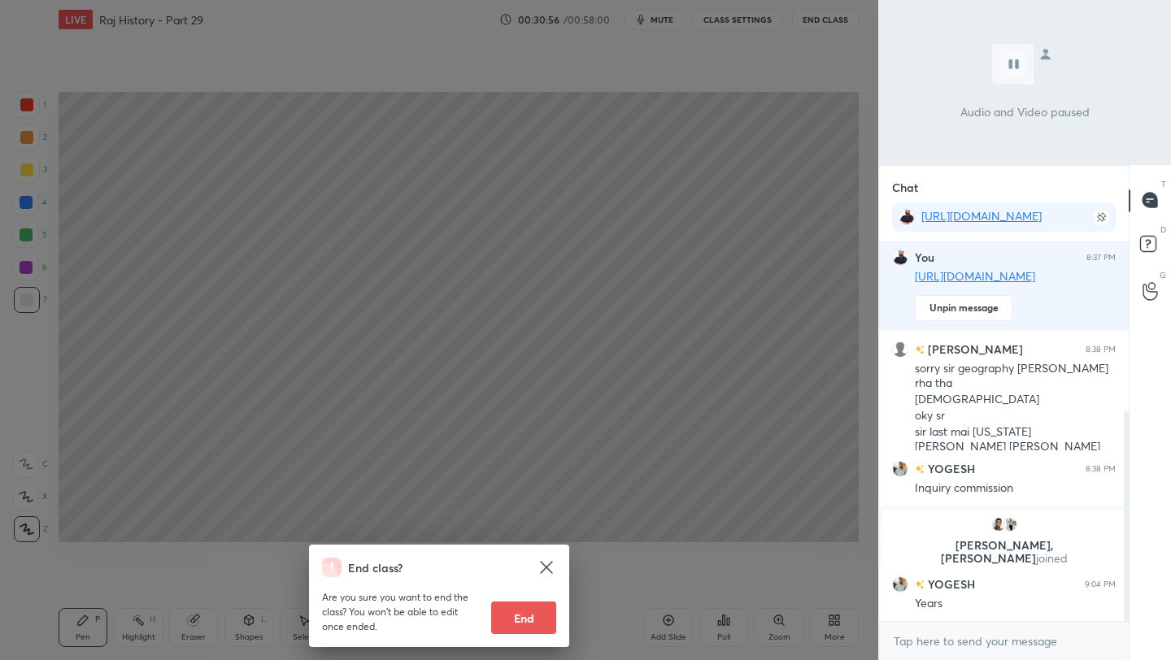
click at [734, 284] on div "End class? Are you sure you want to end the class? You won’t be able to edit on…" at bounding box center [439, 330] width 878 height 660
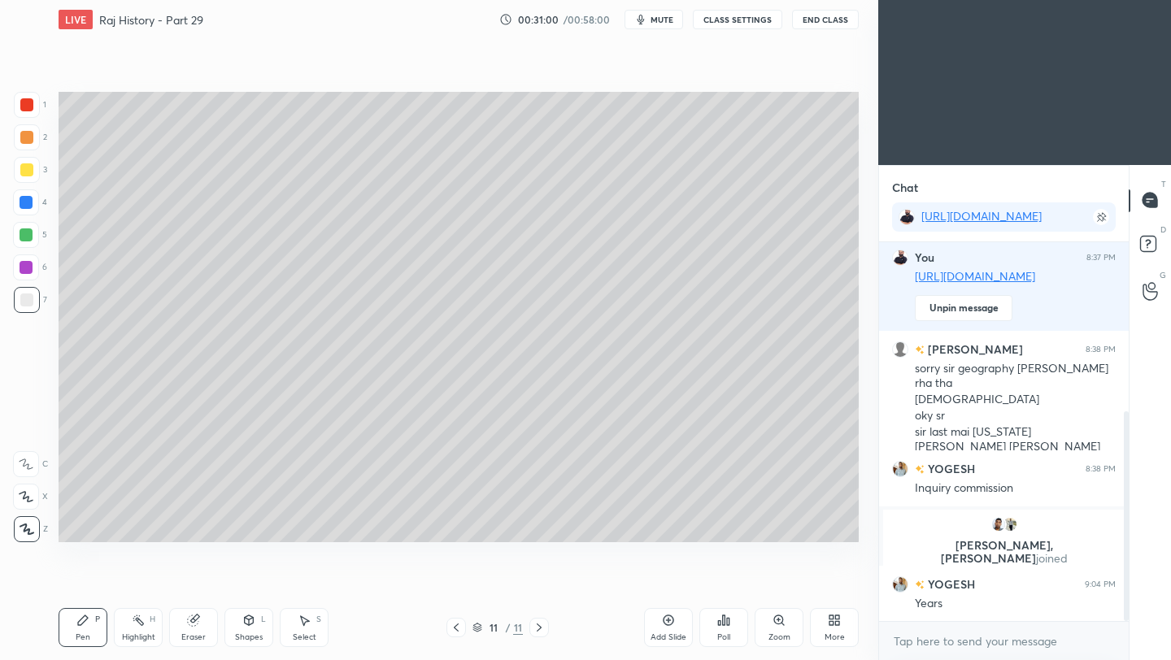
click at [839, 20] on button "End Class" at bounding box center [825, 20] width 67 height 20
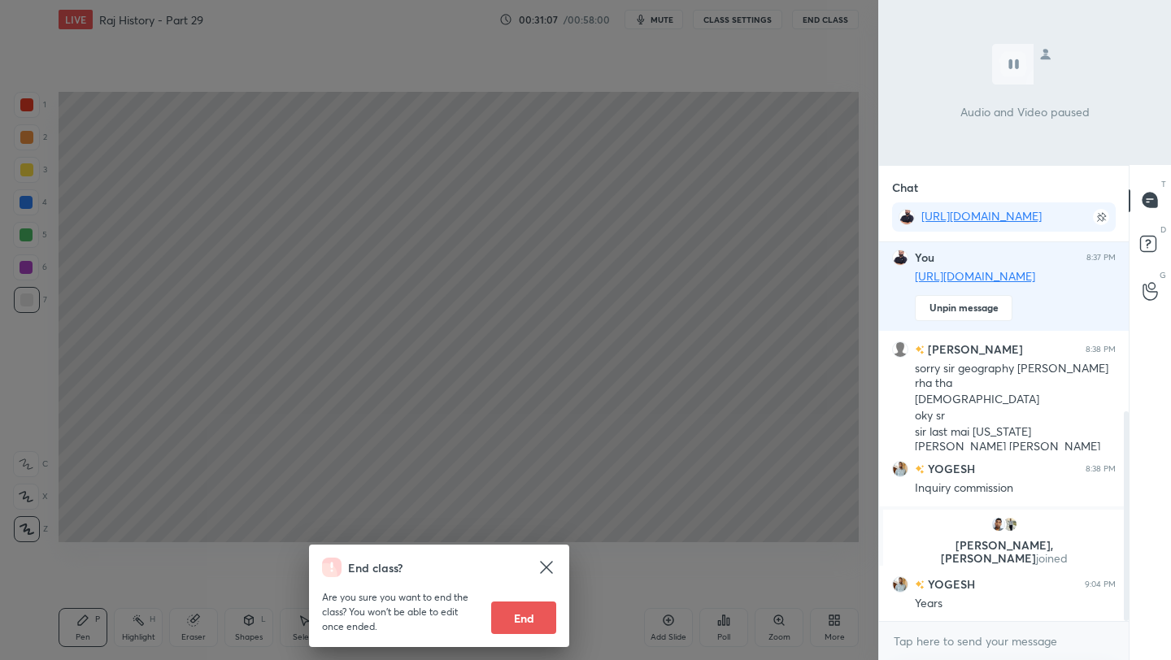
click at [770, 146] on div "End class? Are you sure you want to end the class? You won’t be able to edit on…" at bounding box center [439, 330] width 878 height 660
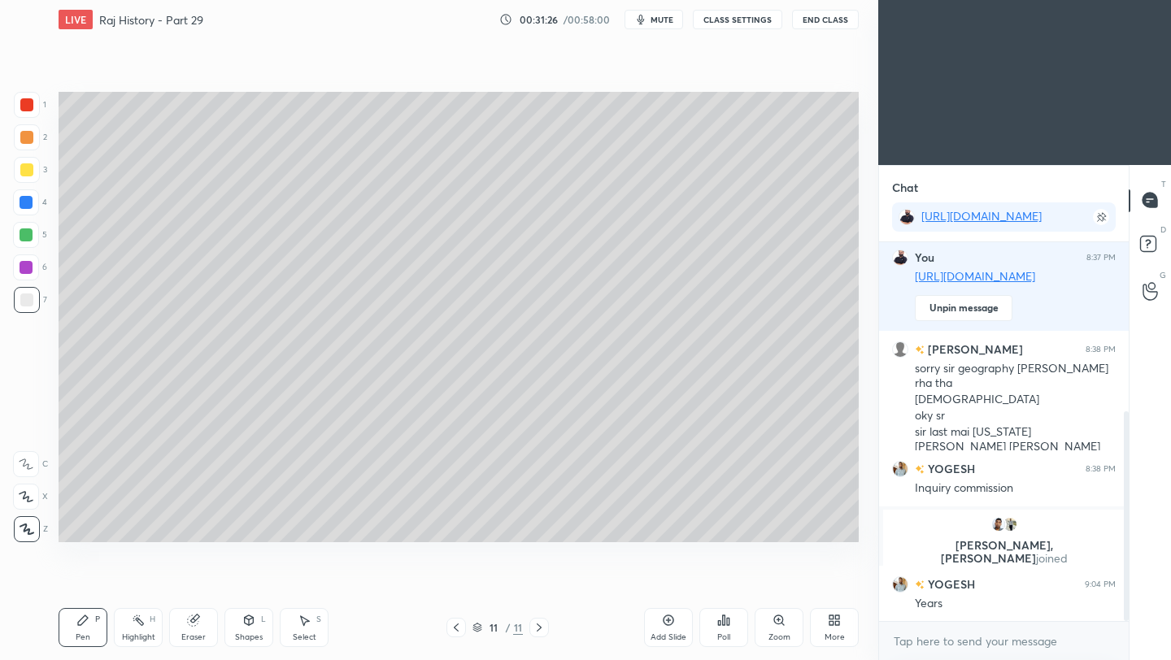
click at [832, 19] on button "End Class" at bounding box center [825, 20] width 67 height 20
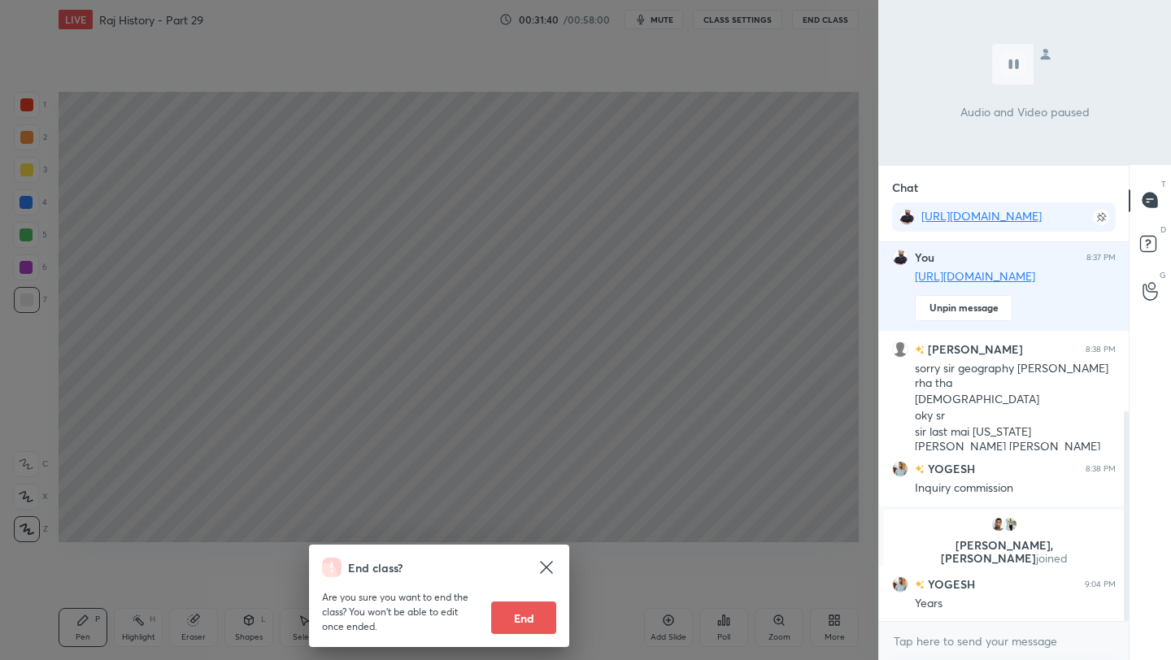
click at [773, 221] on div "End class? Are you sure you want to end the class? You won’t be able to edit on…" at bounding box center [439, 330] width 878 height 660
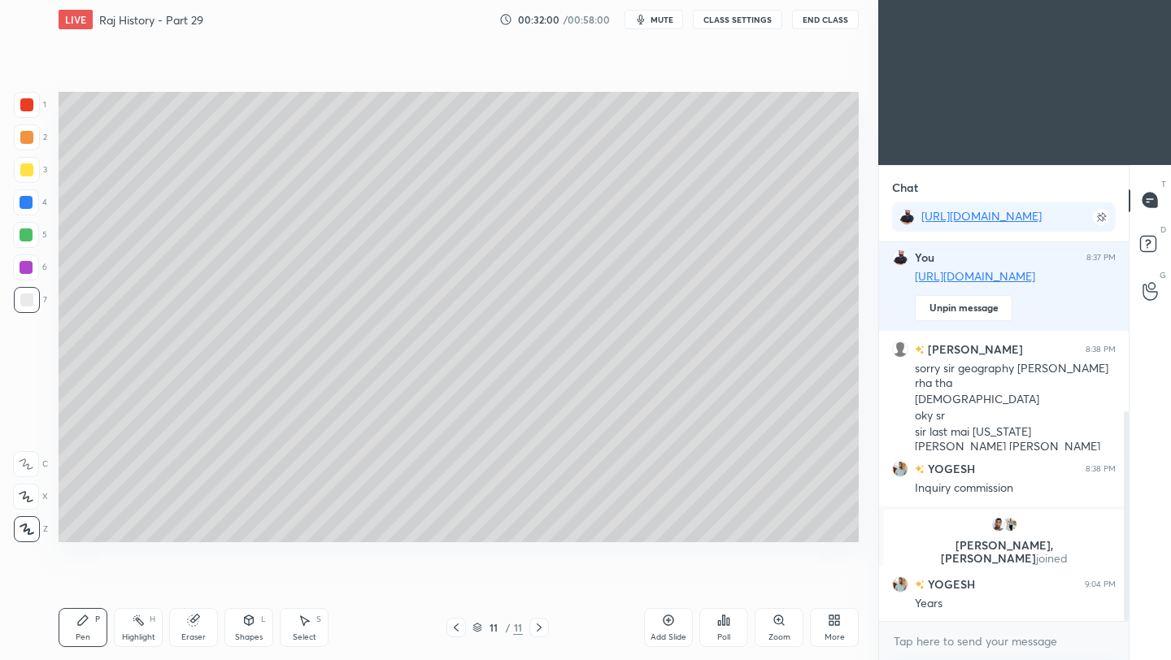
click at [832, 21] on button "End Class" at bounding box center [825, 20] width 67 height 20
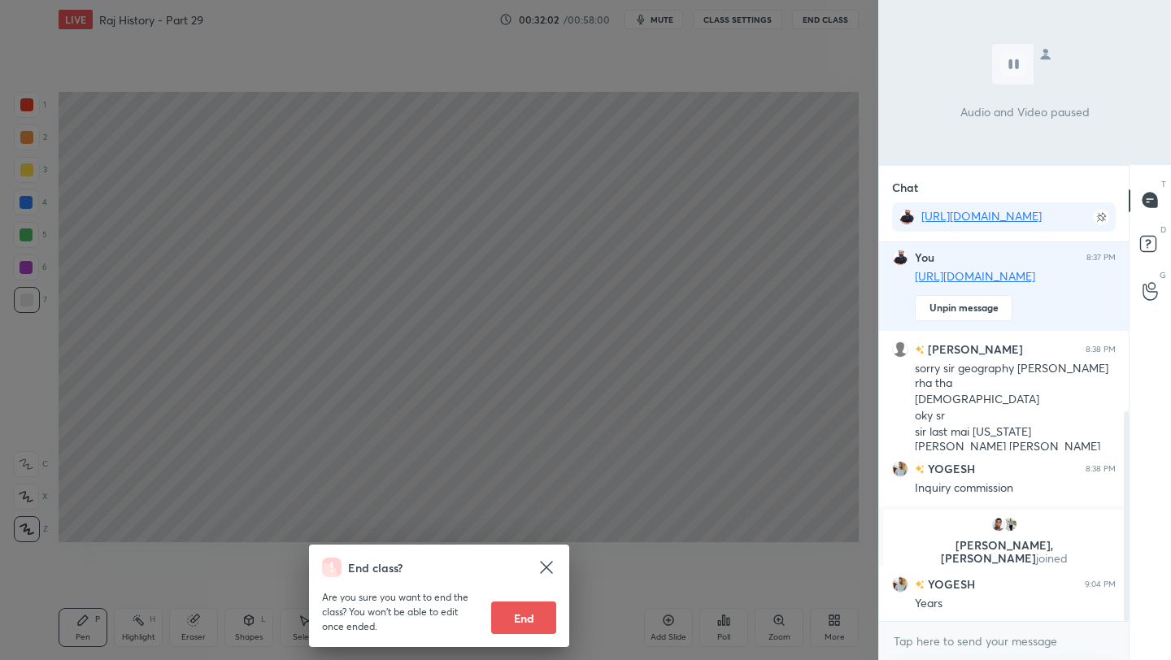
click at [524, 626] on button "End" at bounding box center [523, 618] width 65 height 33
type textarea "x"
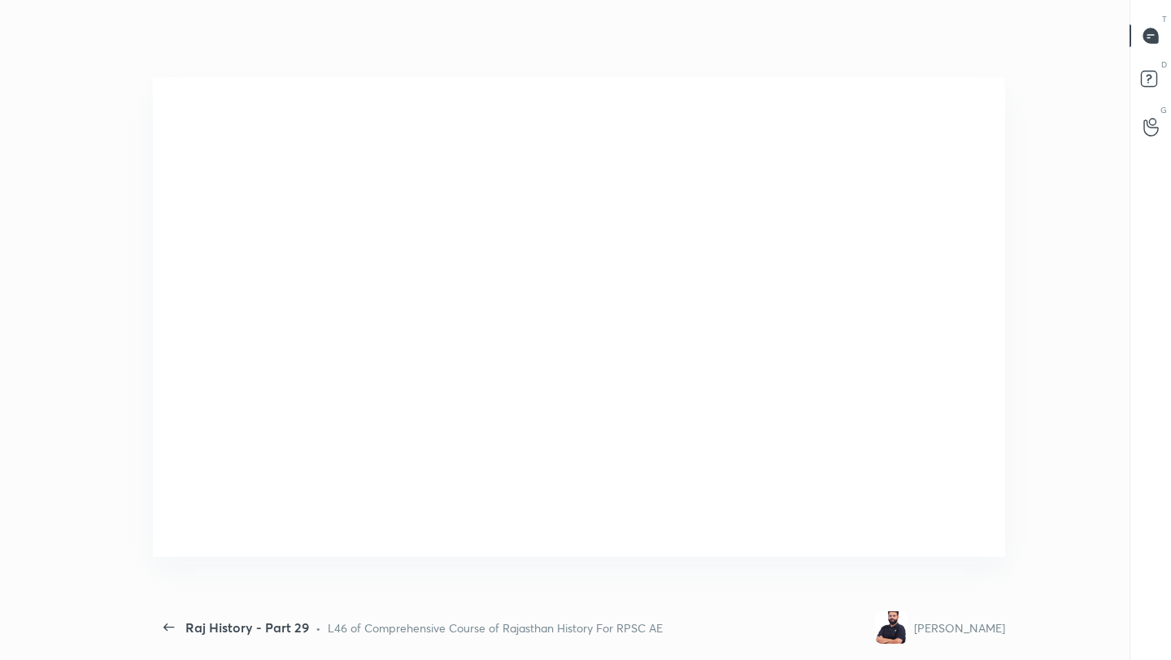
scroll to position [0, 0]
